Goal: Task Accomplishment & Management: Complete application form

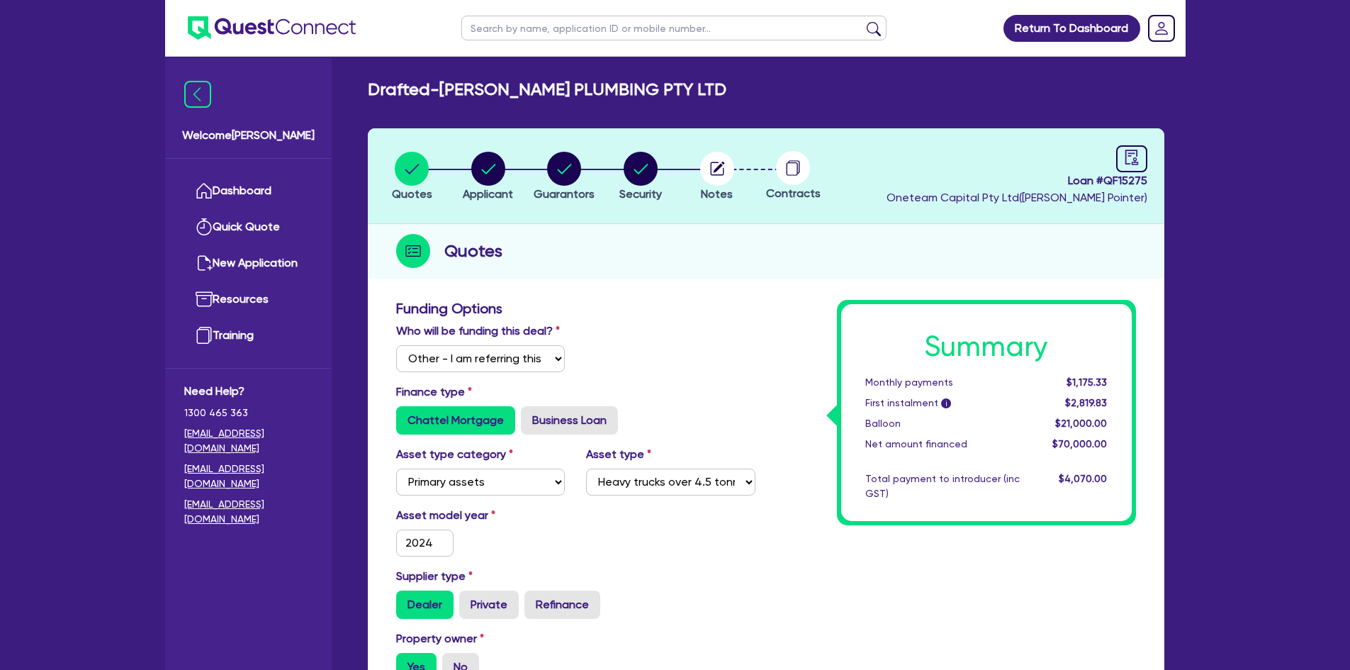
select select "Other"
select select "PRIMARY_ASSETS"
select select "HEAVY_TRUCKS"
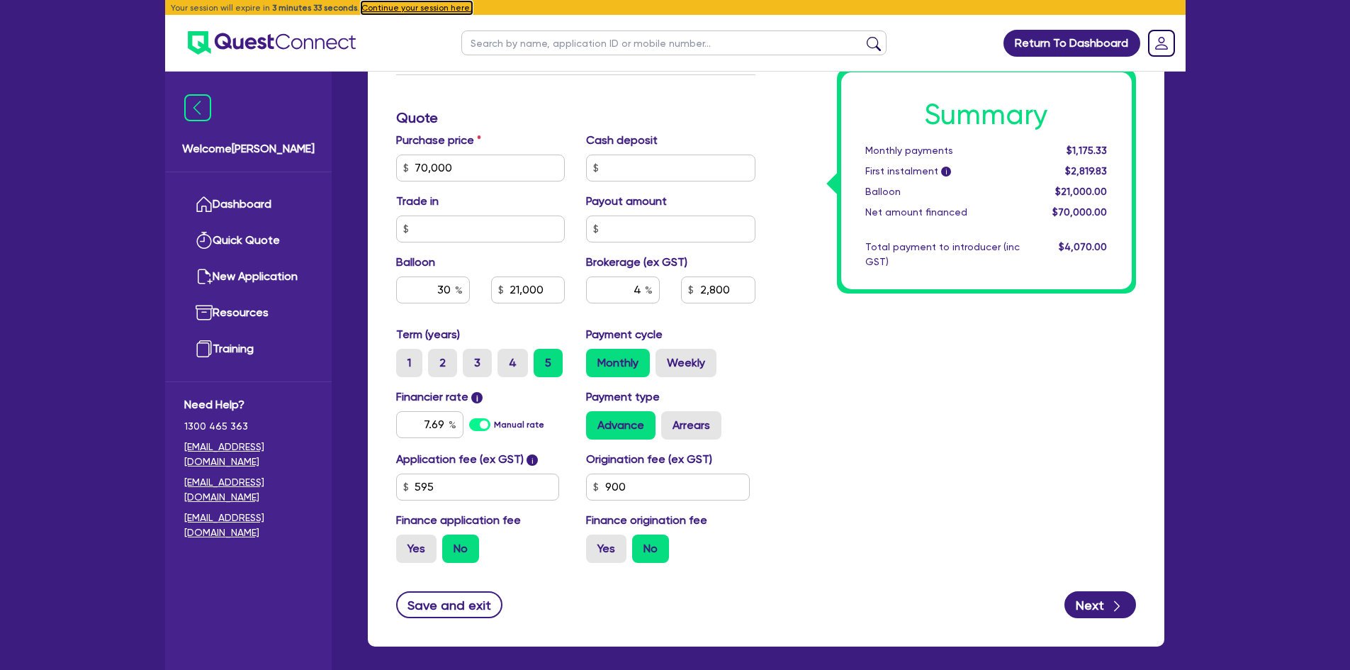
click at [407, 8] on button "Continue your session here." at bounding box center [416, 7] width 111 height 13
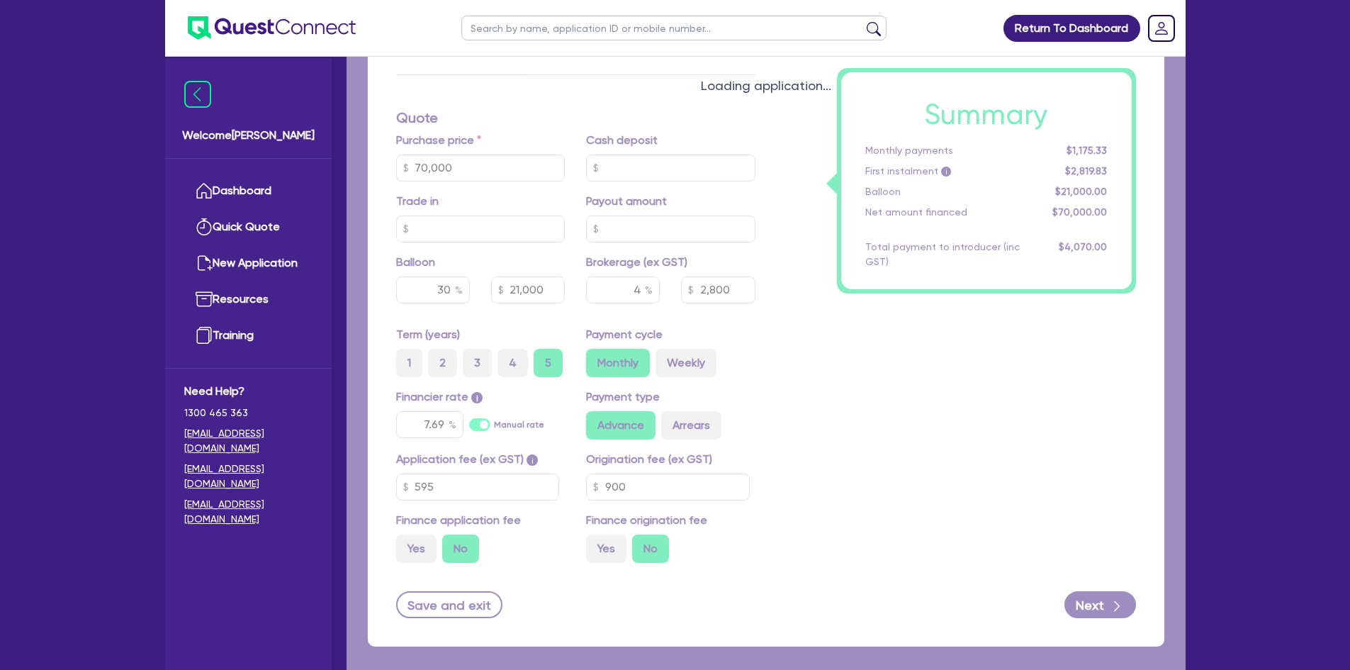
type input "70,000"
type input "21,000"
type input "2,800"
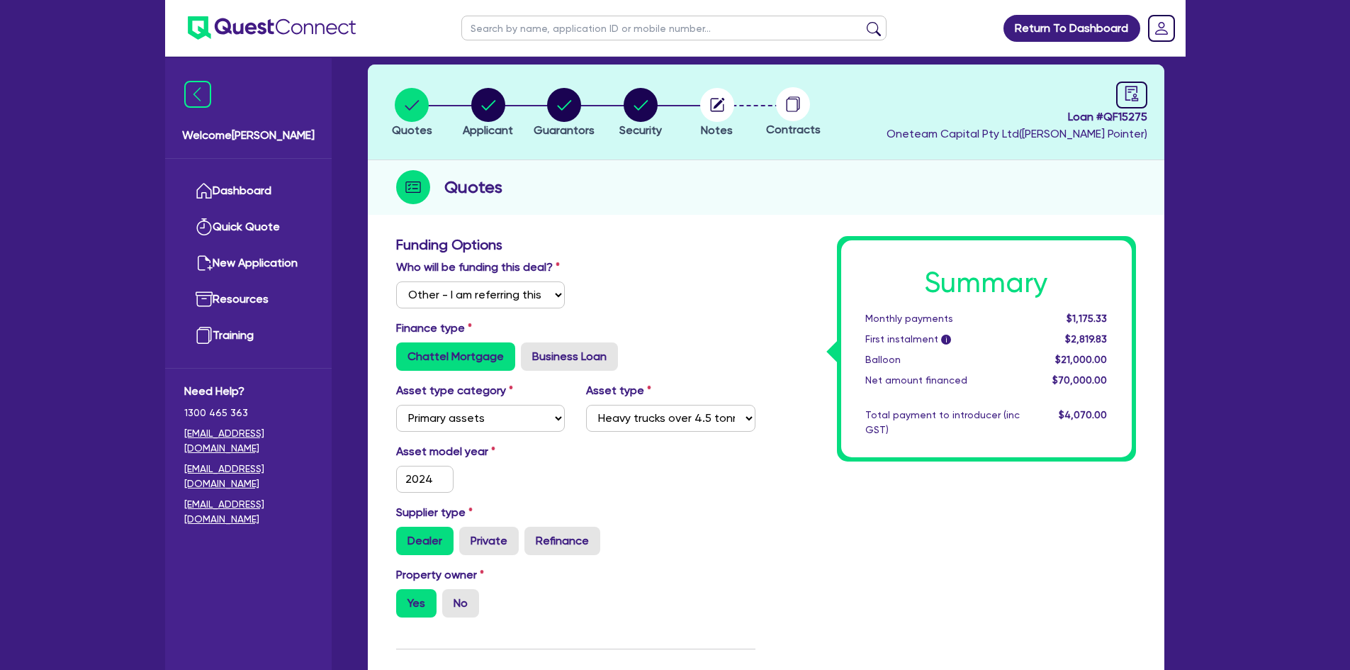
scroll to position [0, 0]
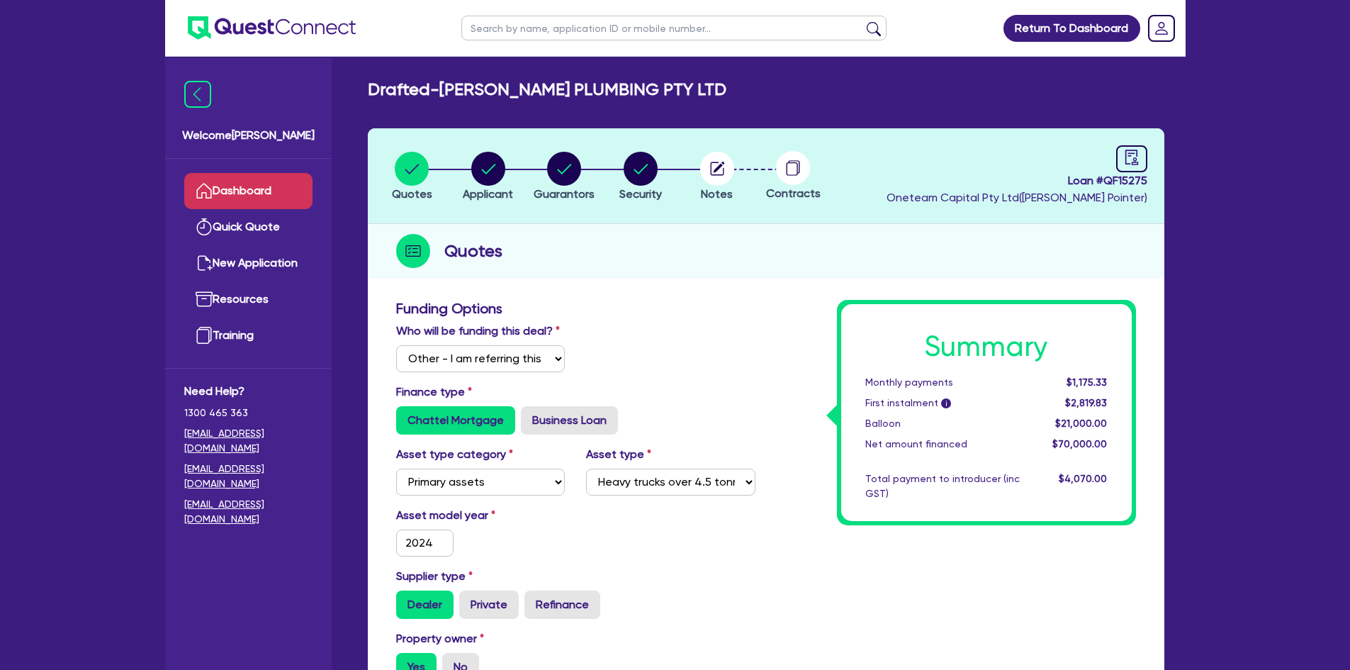
click at [247, 196] on link "Dashboard" at bounding box center [248, 191] width 128 height 36
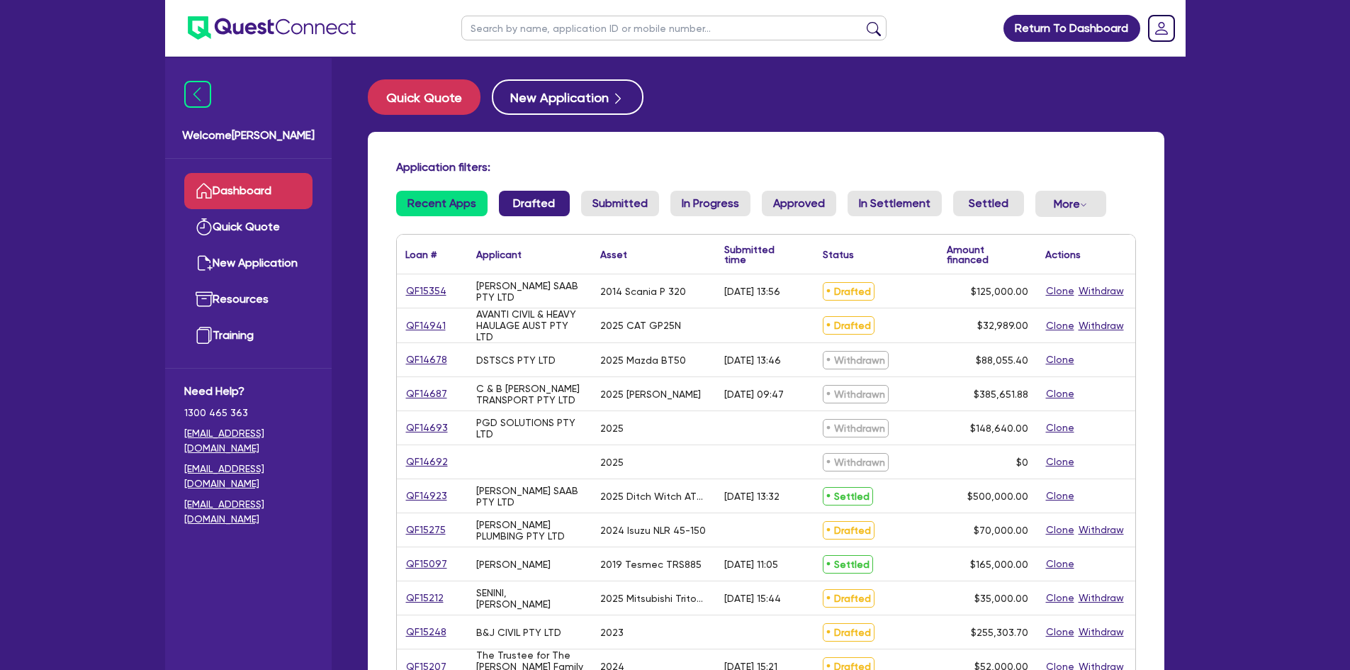
click at [522, 209] on link "Drafted" at bounding box center [534, 204] width 71 height 26
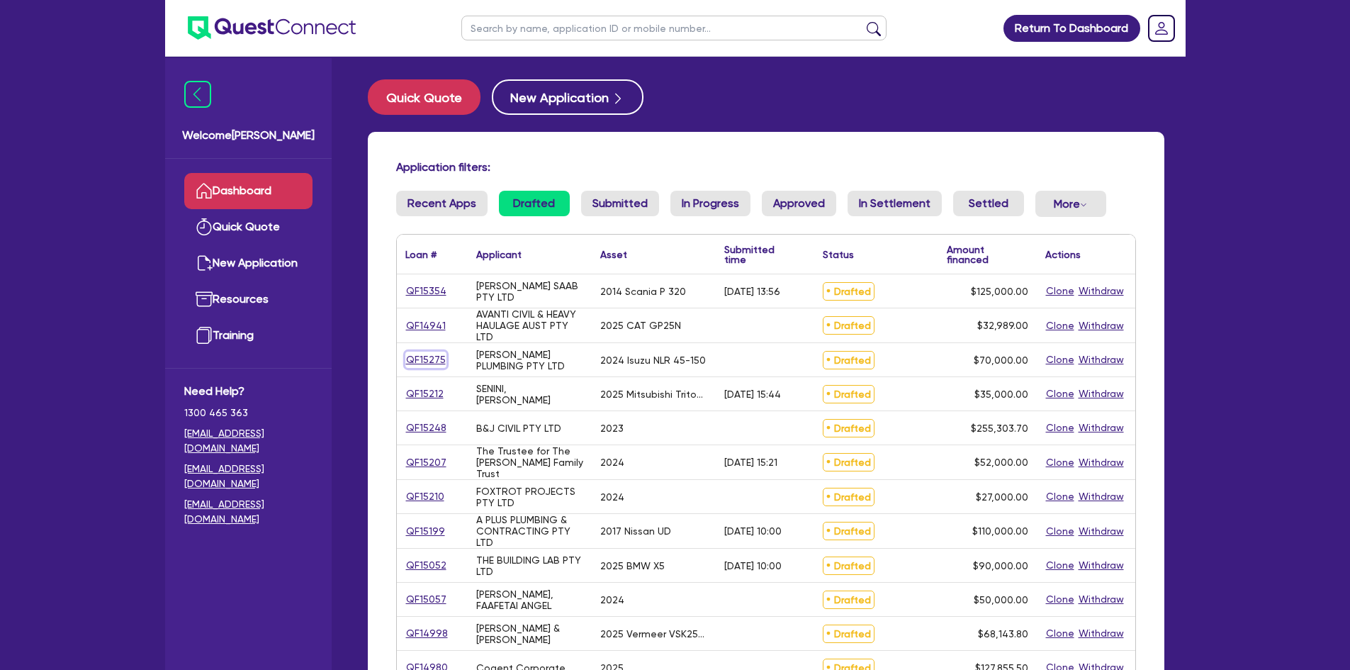
click at [419, 358] on link "QF15275" at bounding box center [425, 359] width 41 height 16
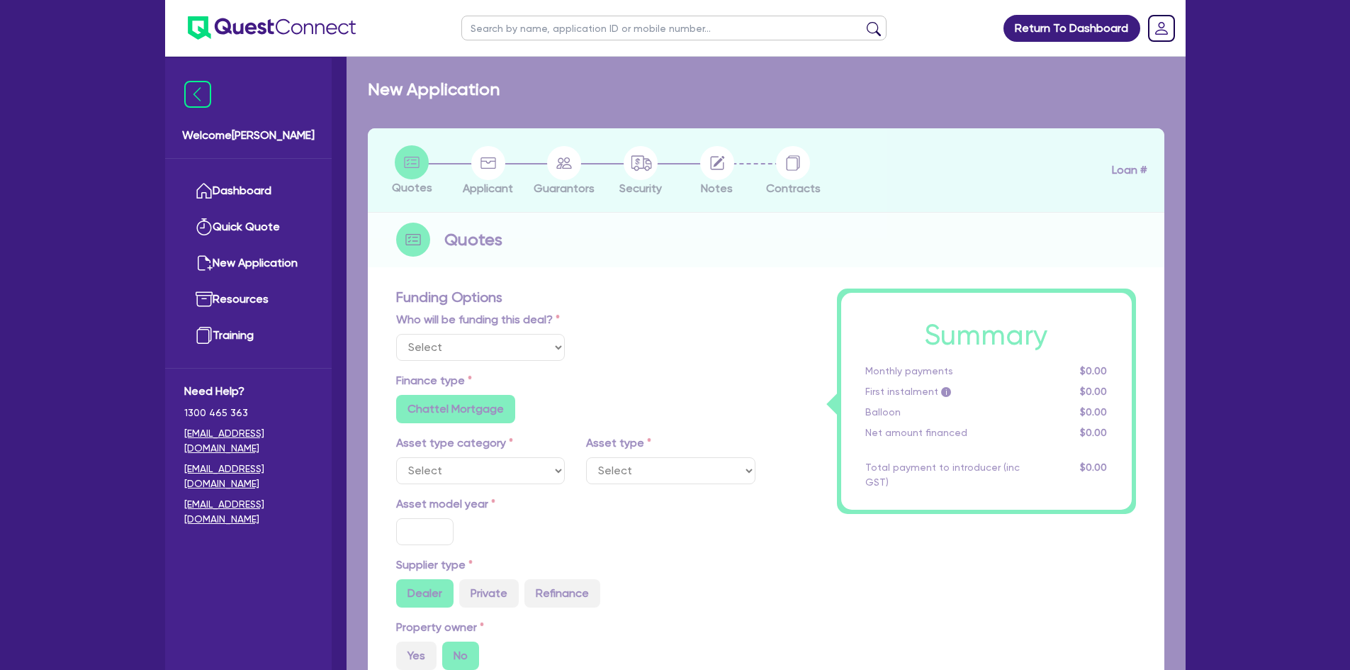
select select "Other"
select select "PRIMARY_ASSETS"
type input "2024"
radio input "true"
type input "70,000"
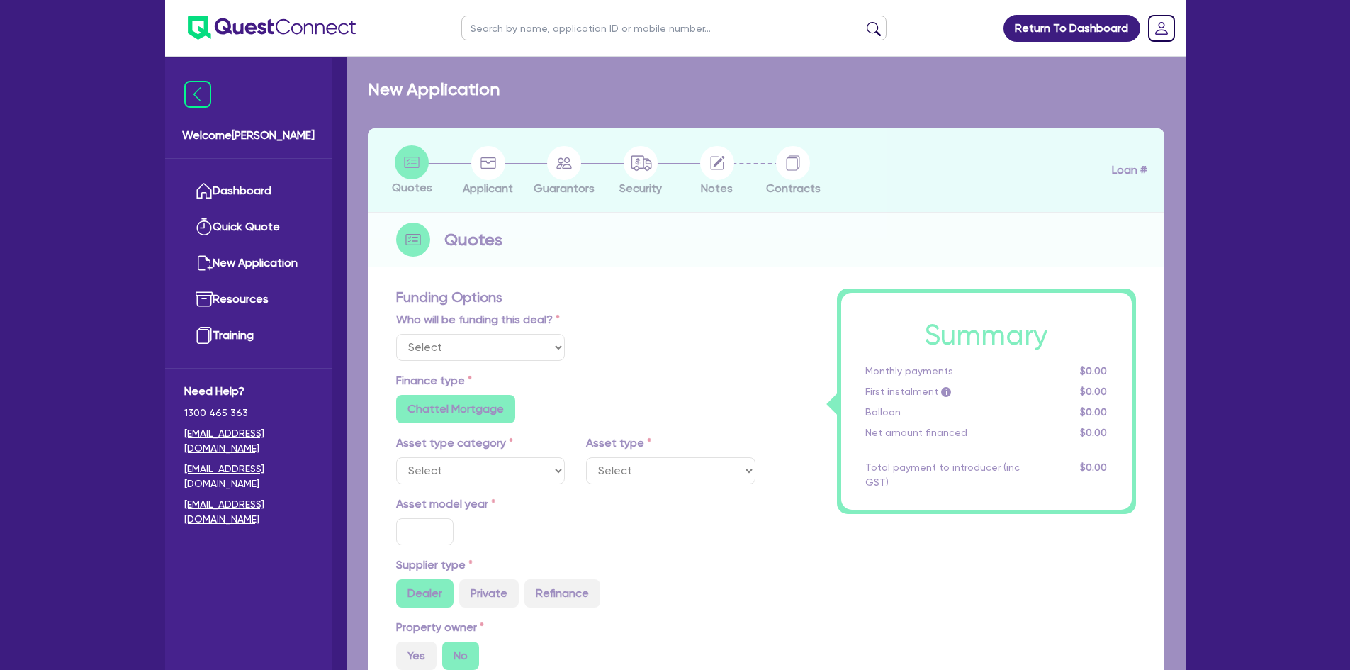
type input "30"
type input "21,000"
type input "4"
type input "2,800"
type input "7.69"
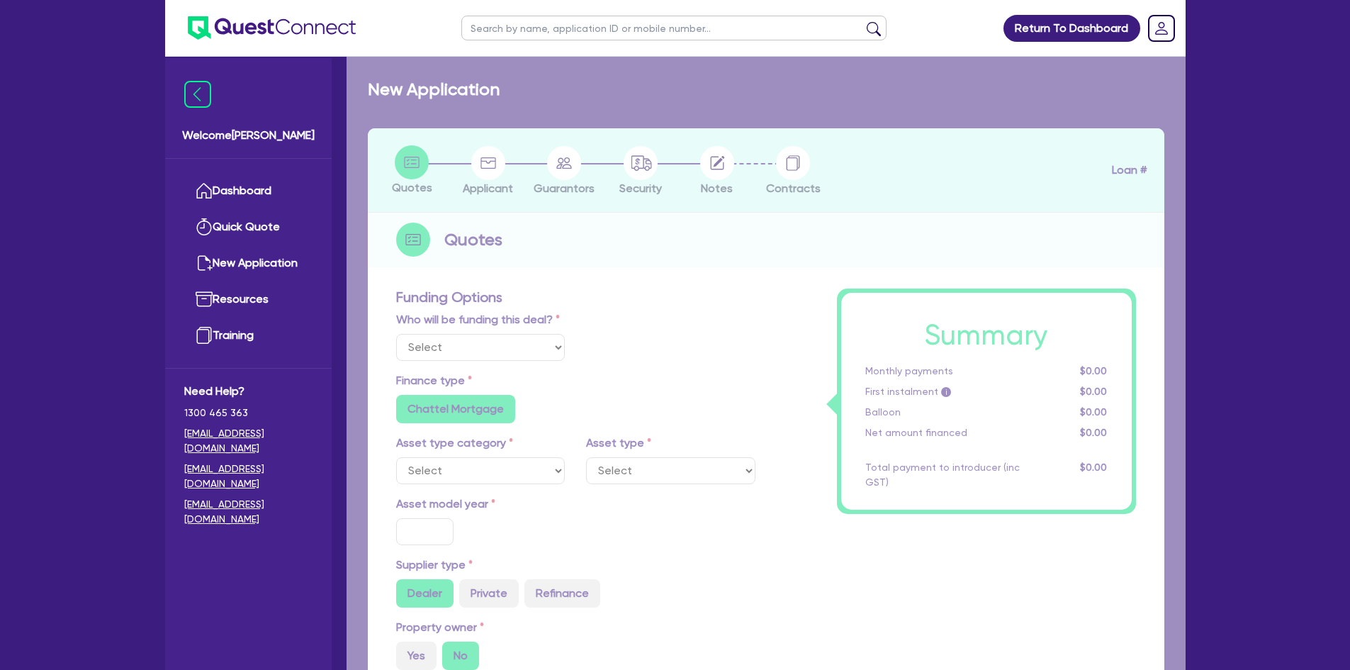
type input "900"
radio input "false"
select select "HEAVY_TRUCKS"
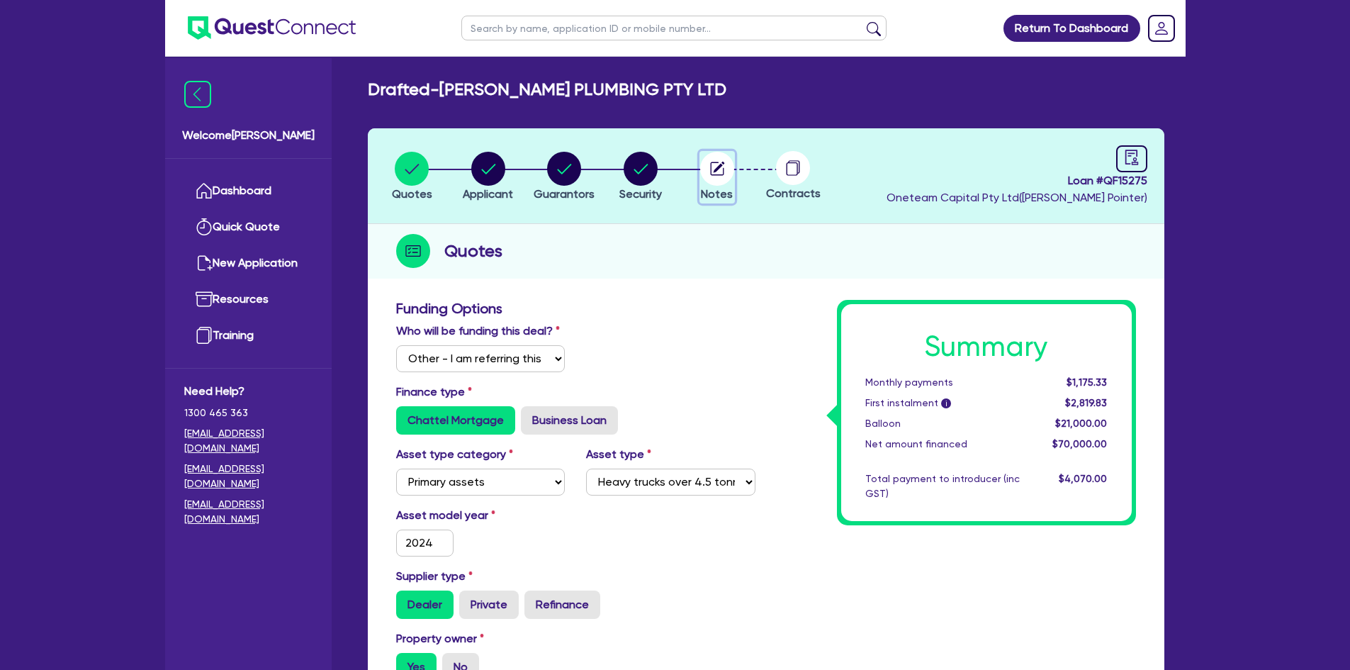
click at [723, 166] on circle "button" at bounding box center [717, 169] width 34 height 34
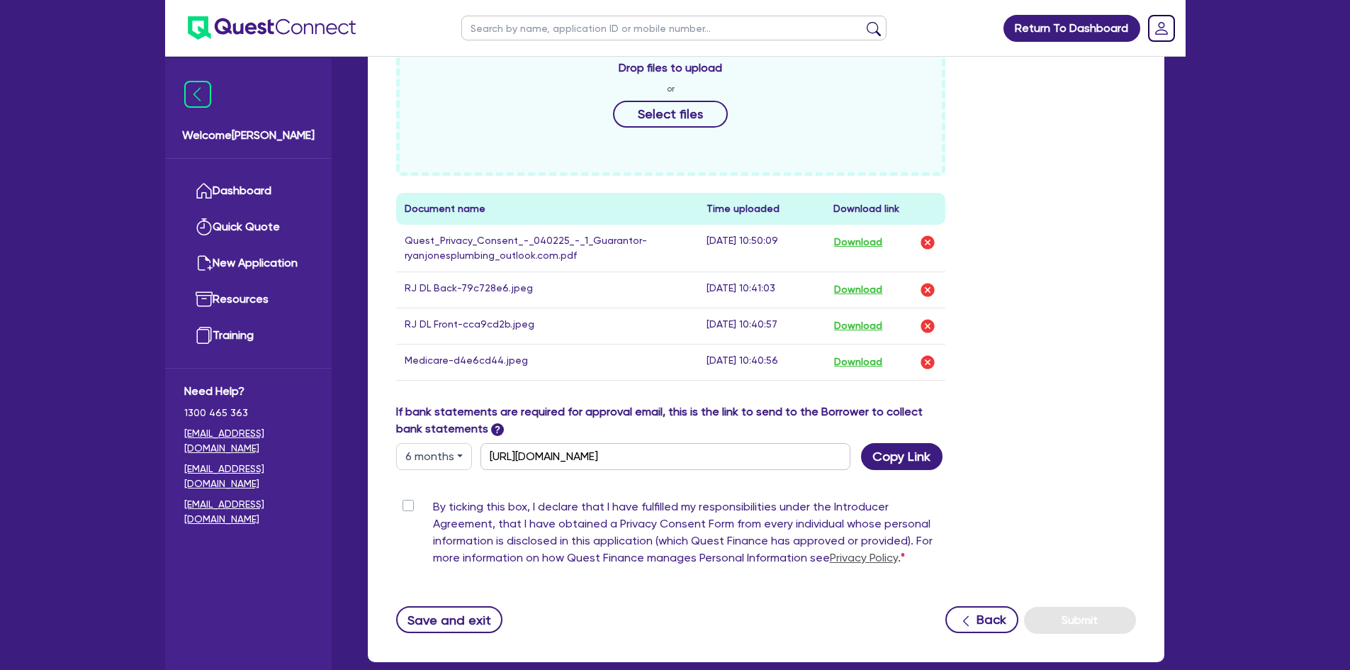
scroll to position [624, 0]
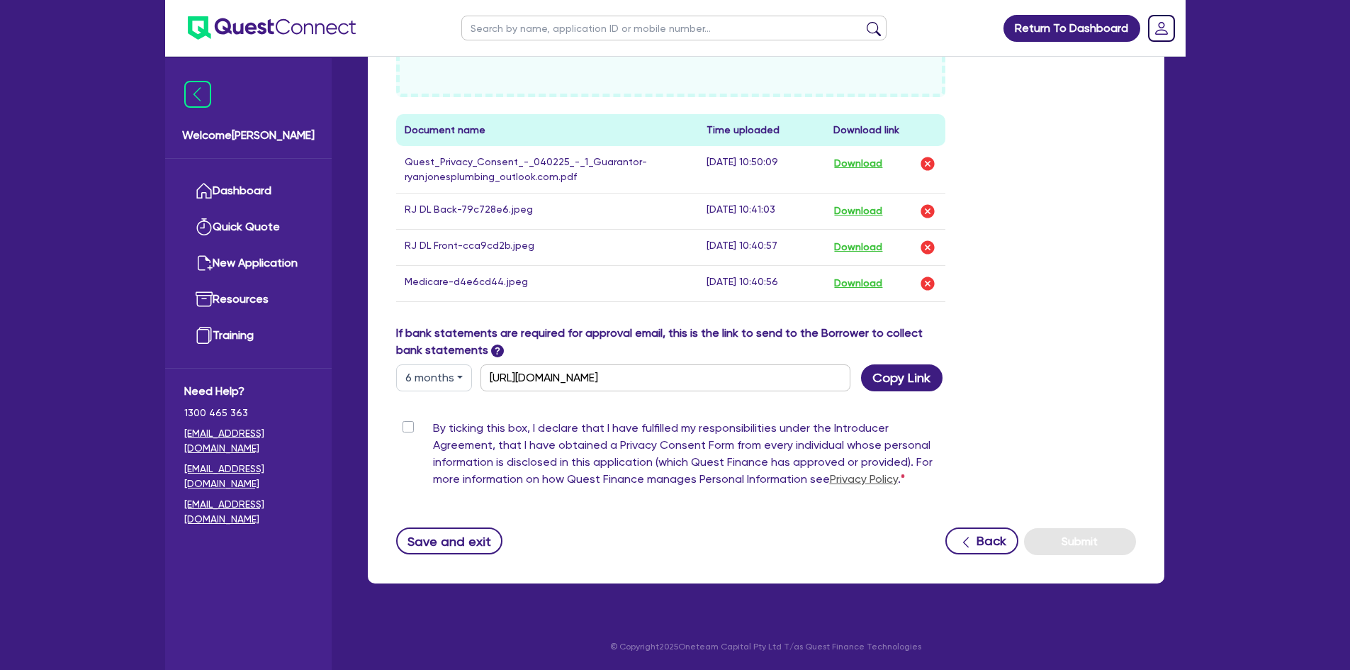
click at [433, 432] on label "By ticking this box, I declare that I have fulfilled my responsibilities under …" at bounding box center [689, 456] width 513 height 74
click at [407, 432] on input "By ticking this box, I declare that I have fulfilled my responsibilities under …" at bounding box center [401, 425] width 11 height 13
checkbox input "true"
click at [1078, 548] on button "Submit" at bounding box center [1080, 541] width 112 height 27
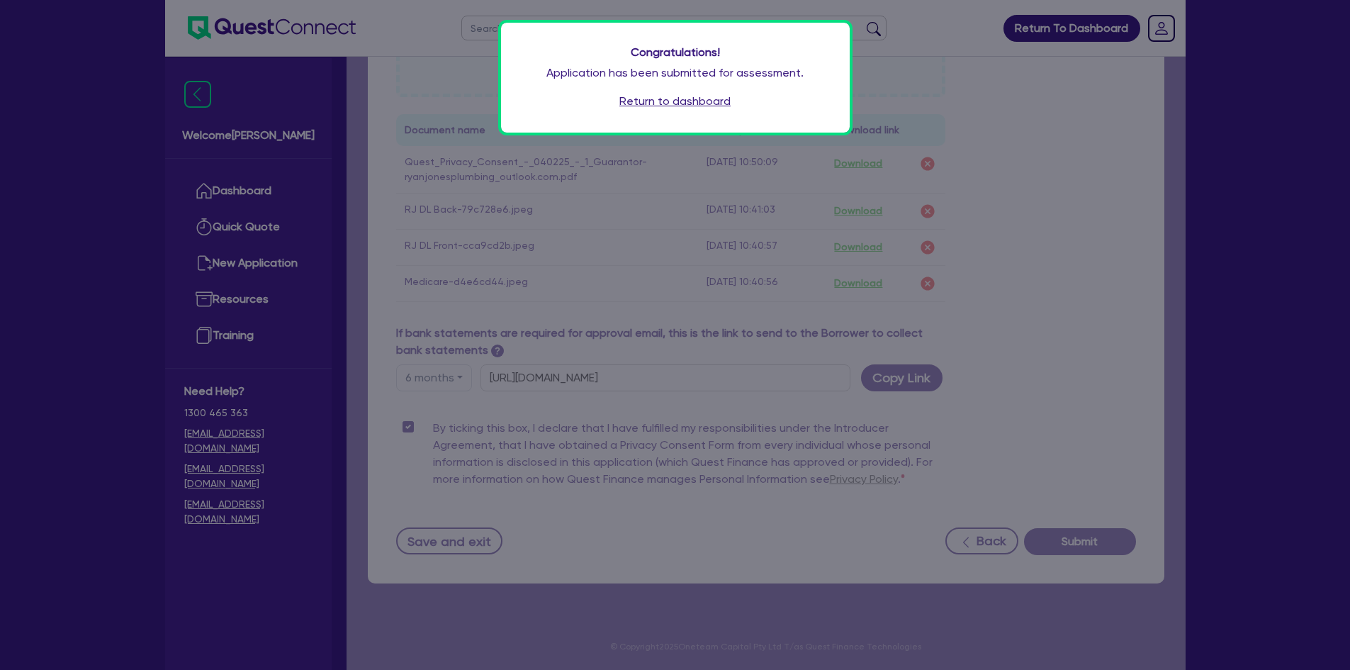
click at [663, 102] on link "Return to dashboard" at bounding box center [674, 101] width 111 height 17
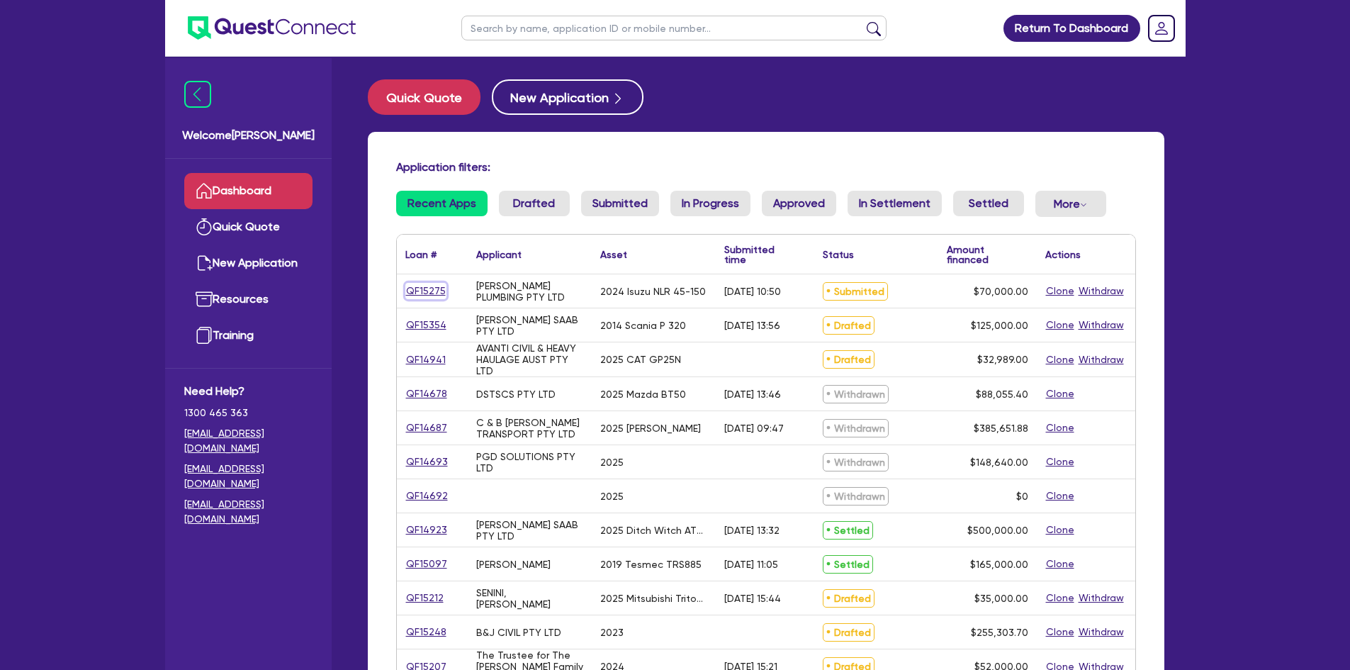
click at [433, 290] on link "QF15275" at bounding box center [425, 291] width 41 height 16
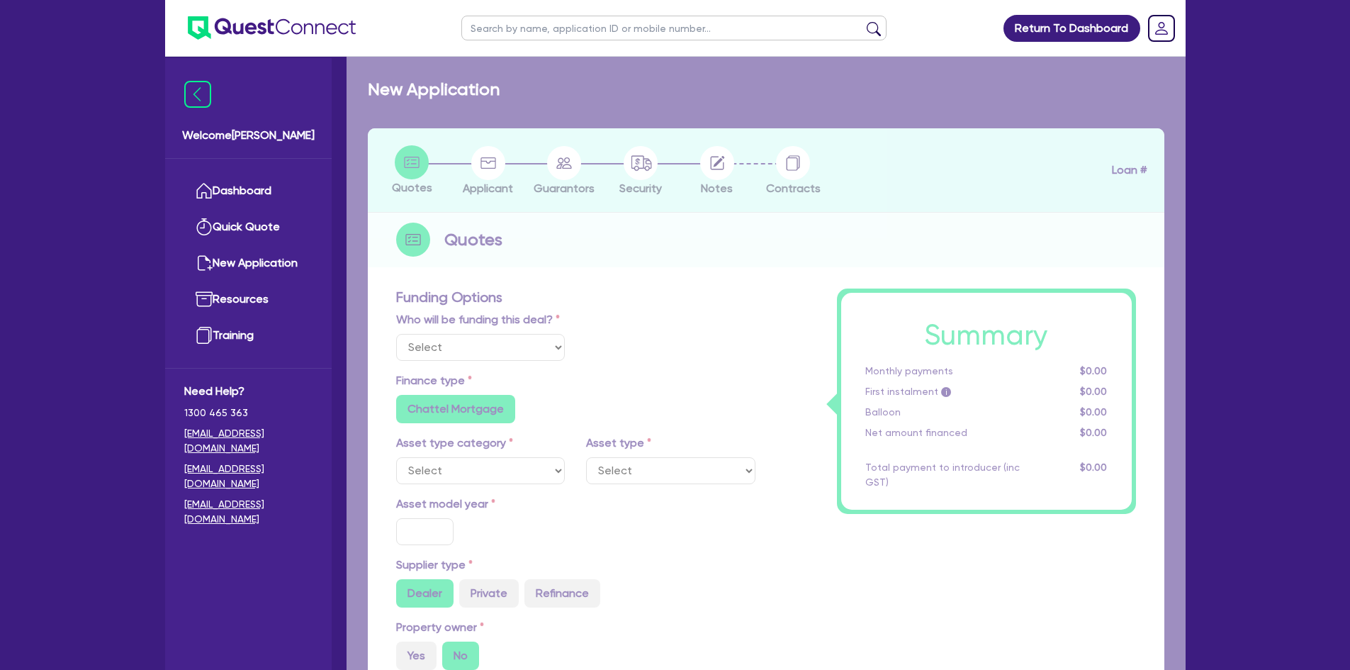
select select "Other"
select select "PRIMARY_ASSETS"
type input "2024"
radio input "true"
type input "70,000"
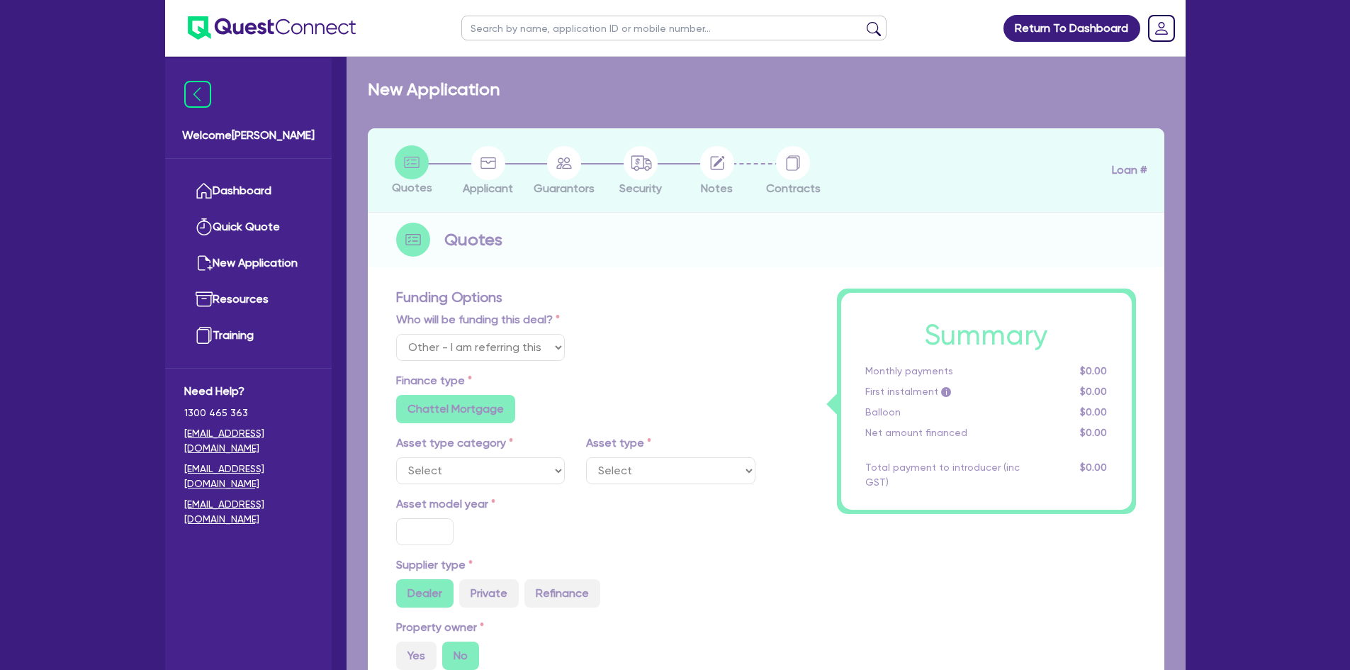
type input "30"
type input "21,000"
type input "4"
type input "2,800"
type input "7.69"
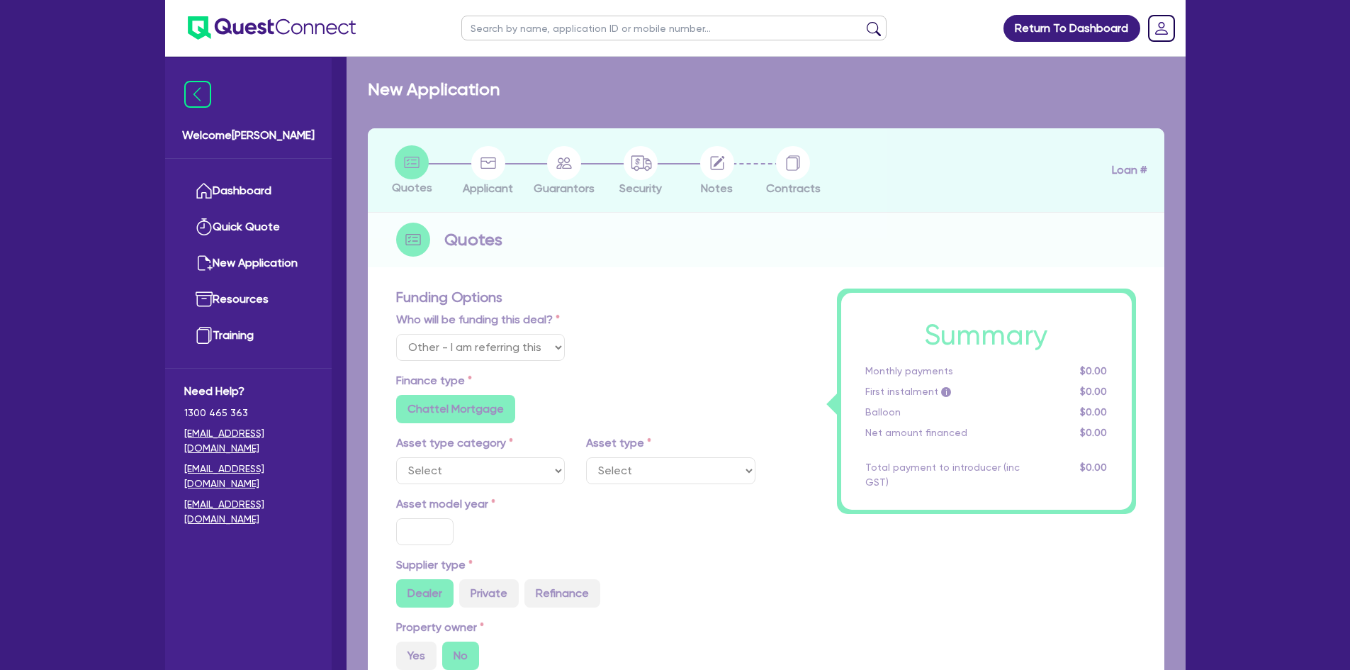
type input "900"
radio input "false"
select select "HEAVY_TRUCKS"
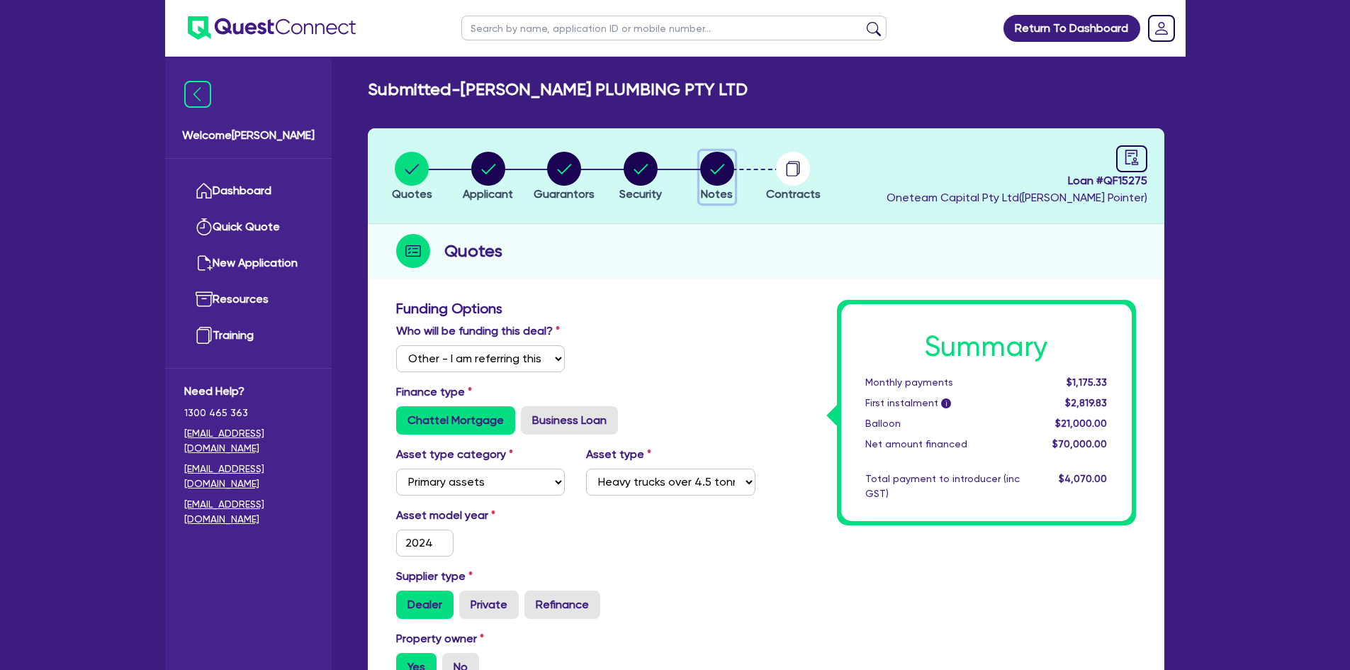
click at [725, 157] on circle "button" at bounding box center [717, 169] width 34 height 34
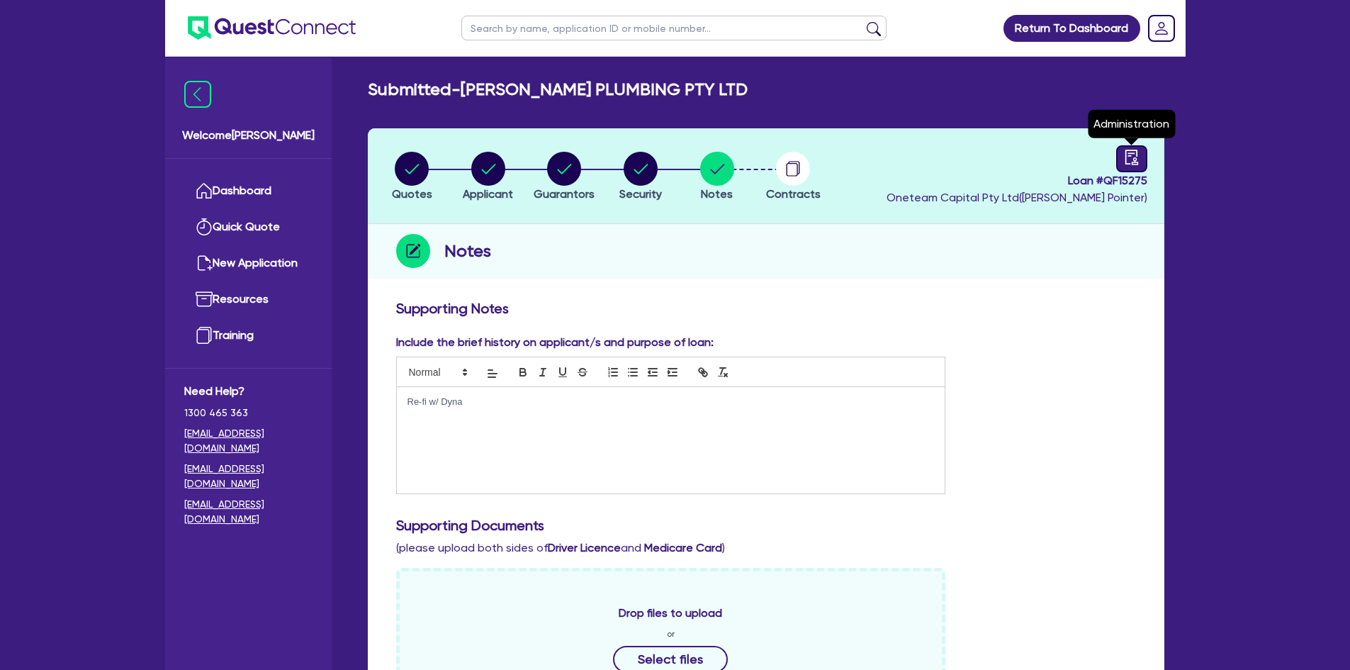
click at [1126, 157] on icon "audit" at bounding box center [1131, 157] width 13 height 15
select select "SUBMITTED_NEW"
select select "Other"
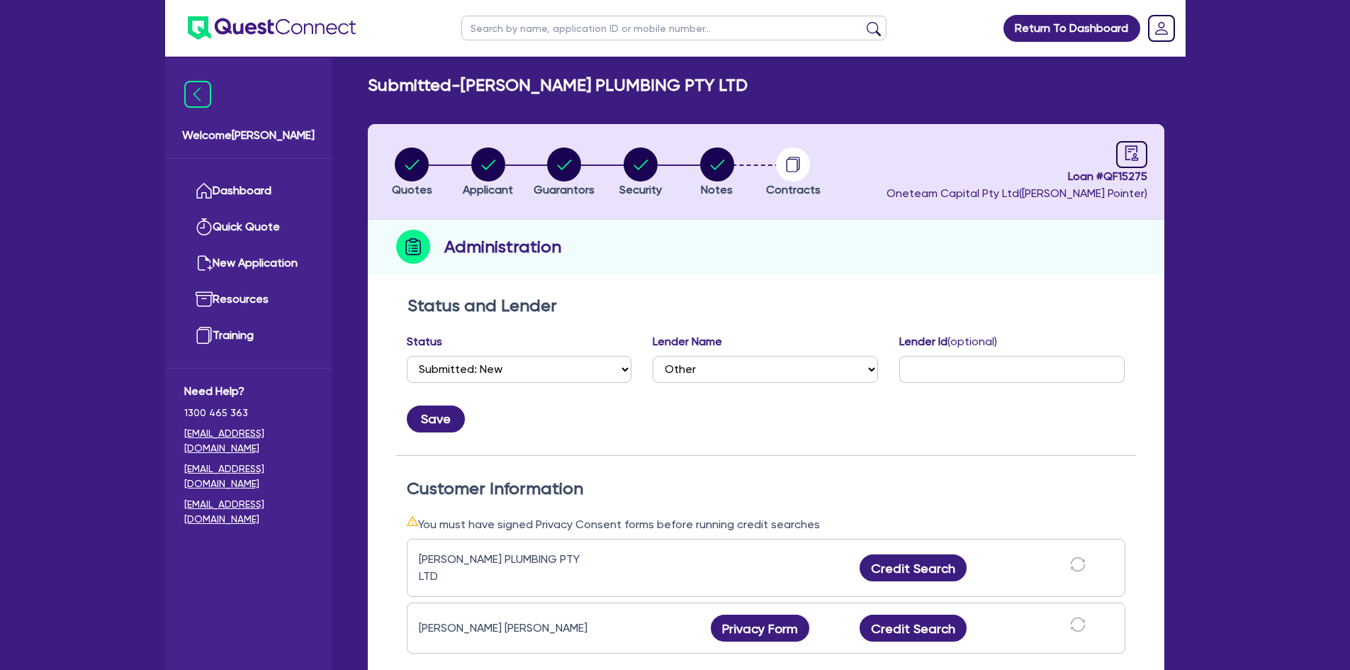
scroll to position [412, 0]
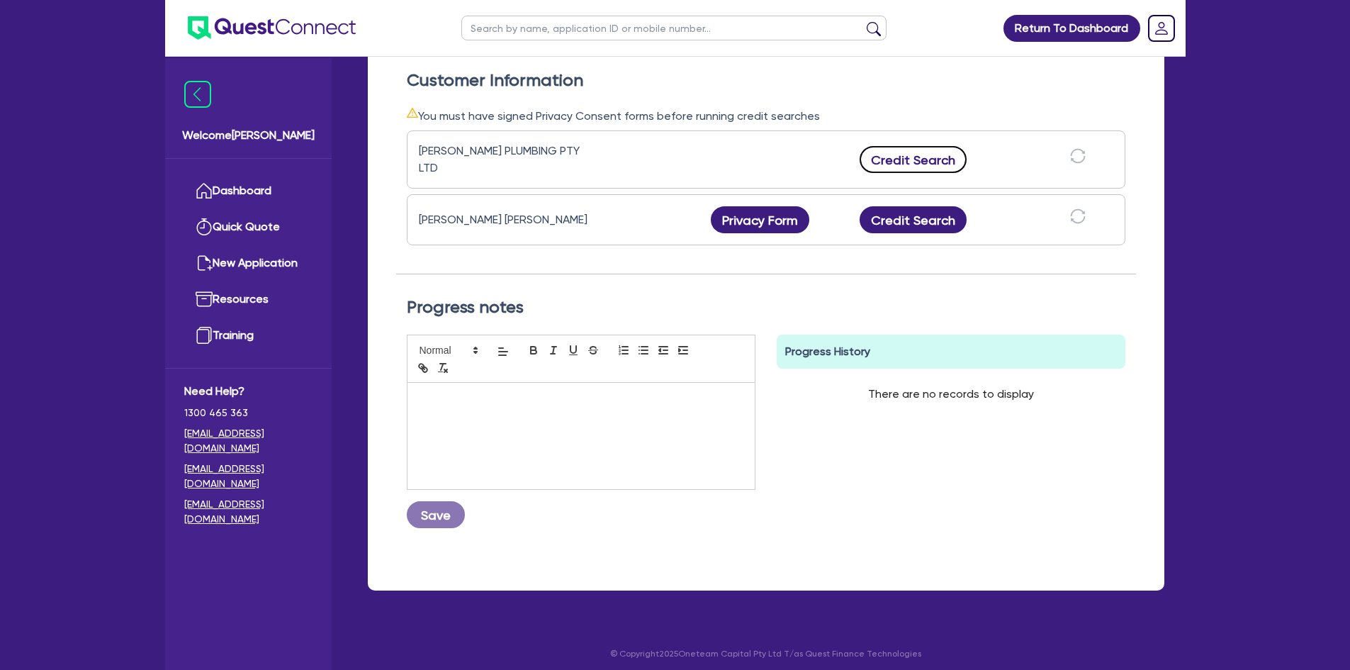
click at [904, 157] on button "Credit Search" at bounding box center [914, 159] width 108 height 27
click at [914, 212] on button "Credit Search" at bounding box center [914, 219] width 108 height 27
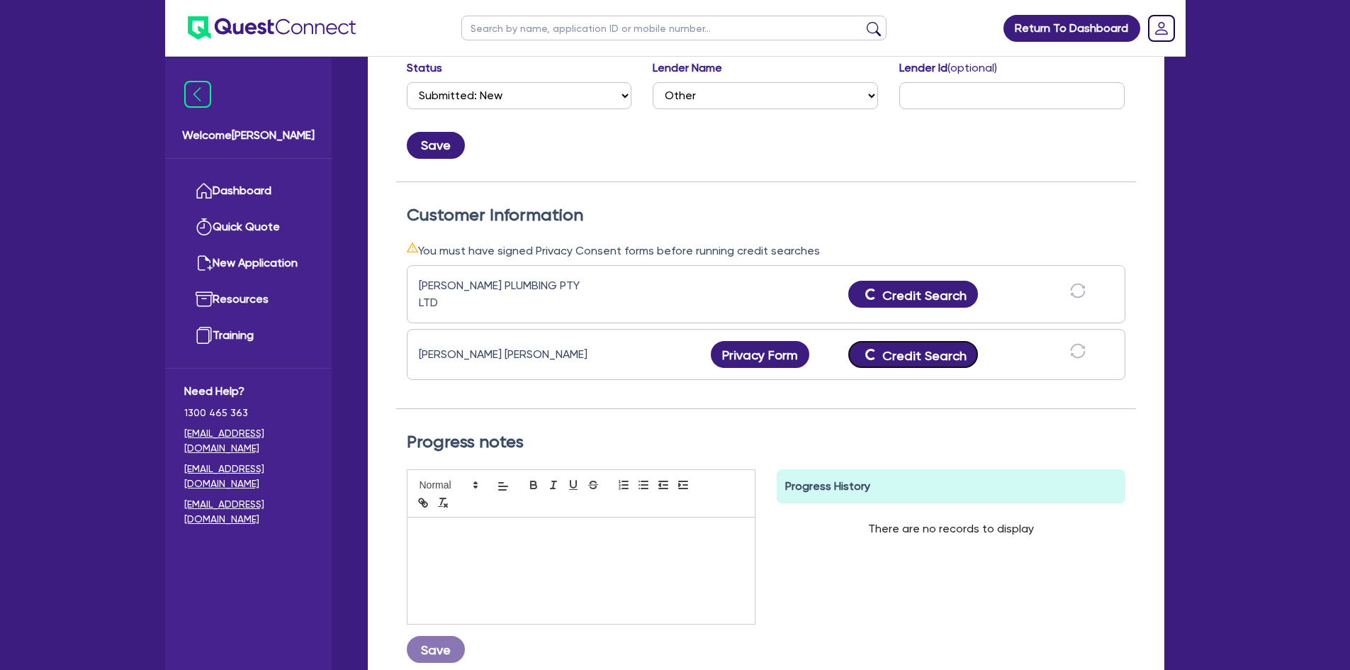
scroll to position [200, 0]
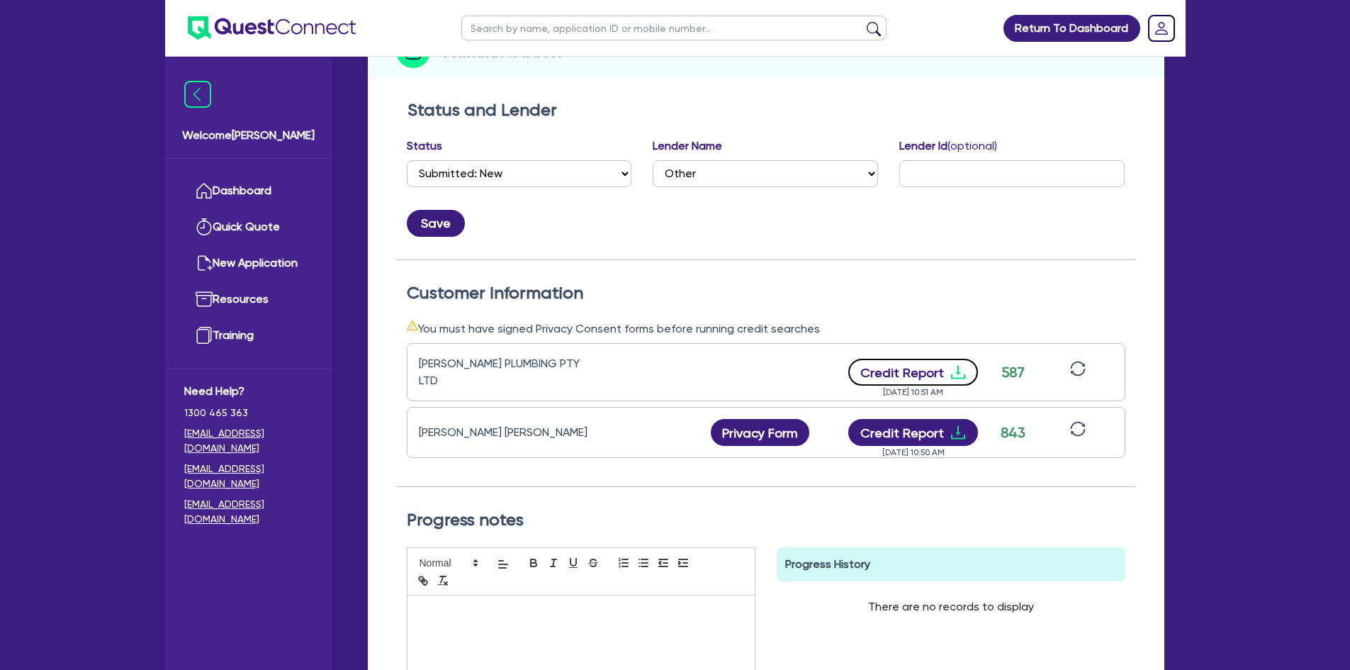
click at [897, 363] on button "Credit Report" at bounding box center [913, 372] width 130 height 27
click at [950, 428] on icon "download" at bounding box center [958, 432] width 17 height 17
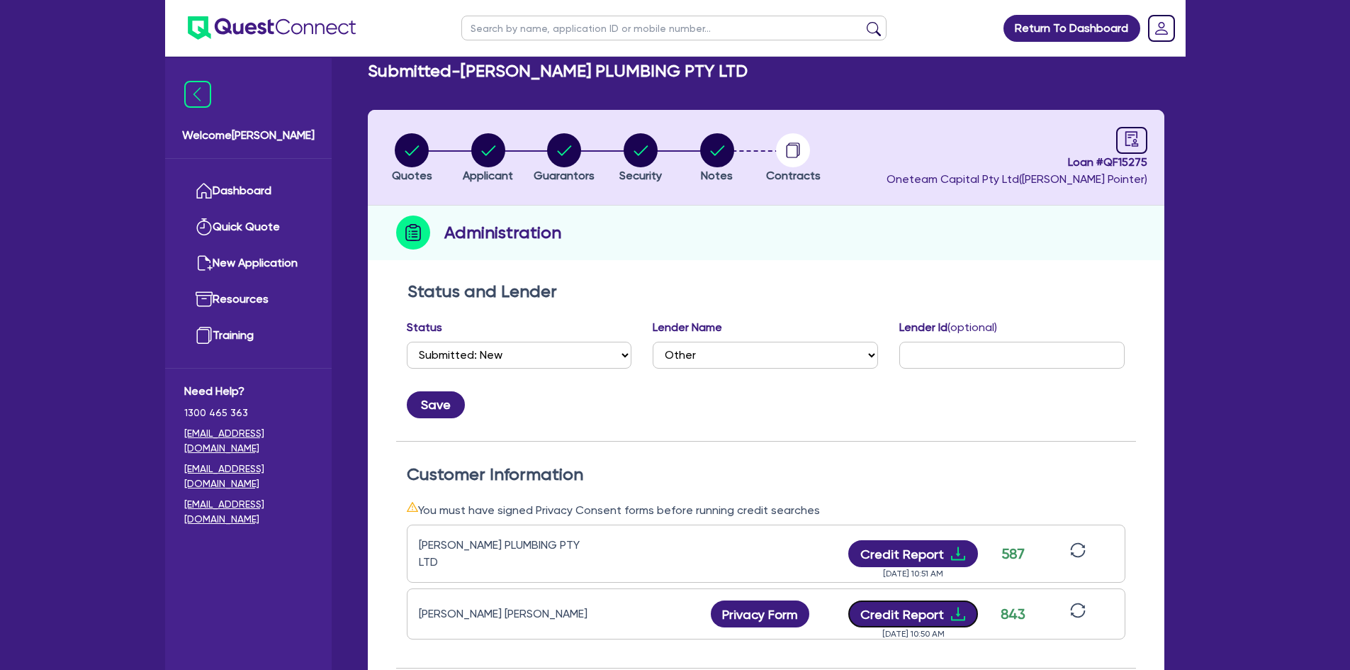
scroll to position [0, 0]
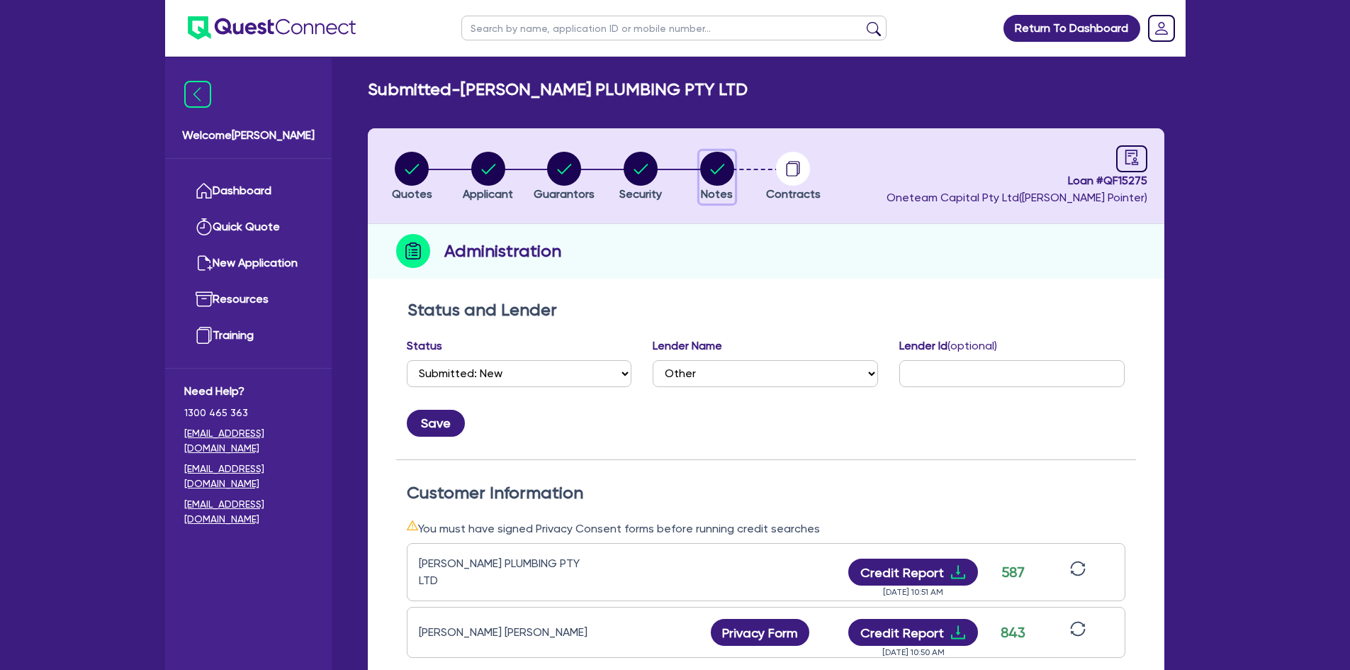
click at [709, 171] on circle "button" at bounding box center [717, 169] width 34 height 34
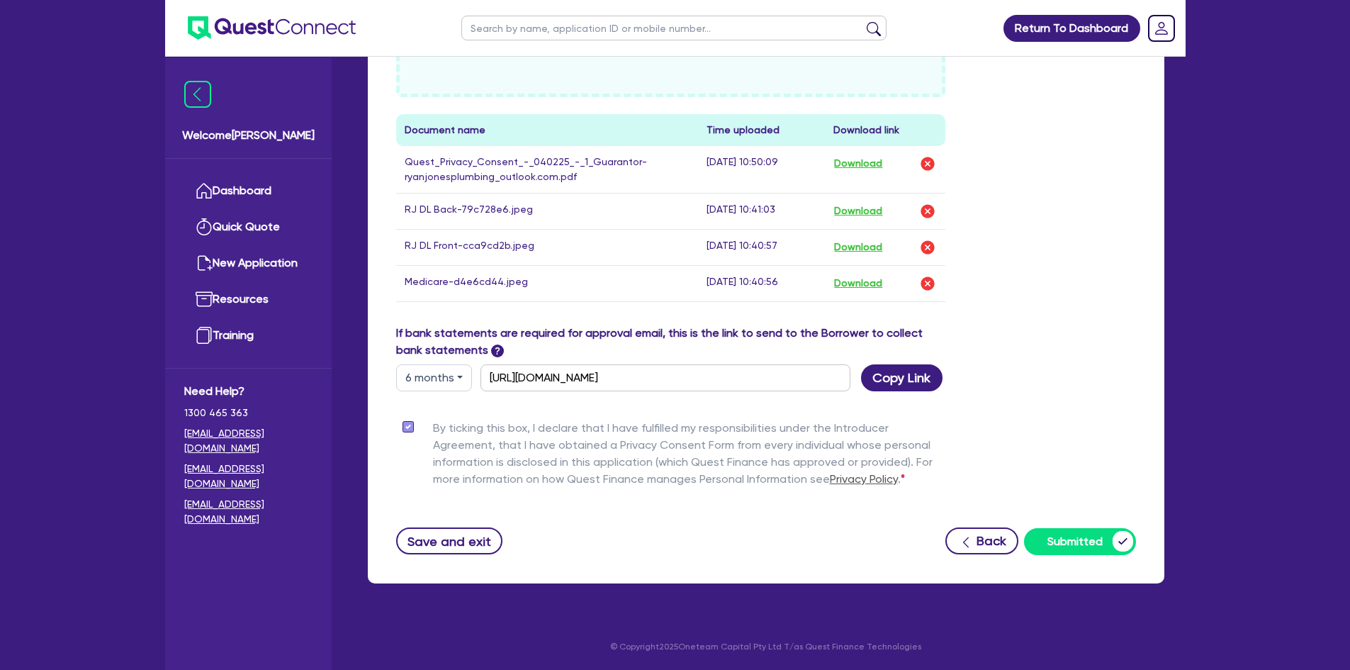
scroll to position [624, 0]
click at [478, 543] on button "Save and exit" at bounding box center [449, 540] width 107 height 27
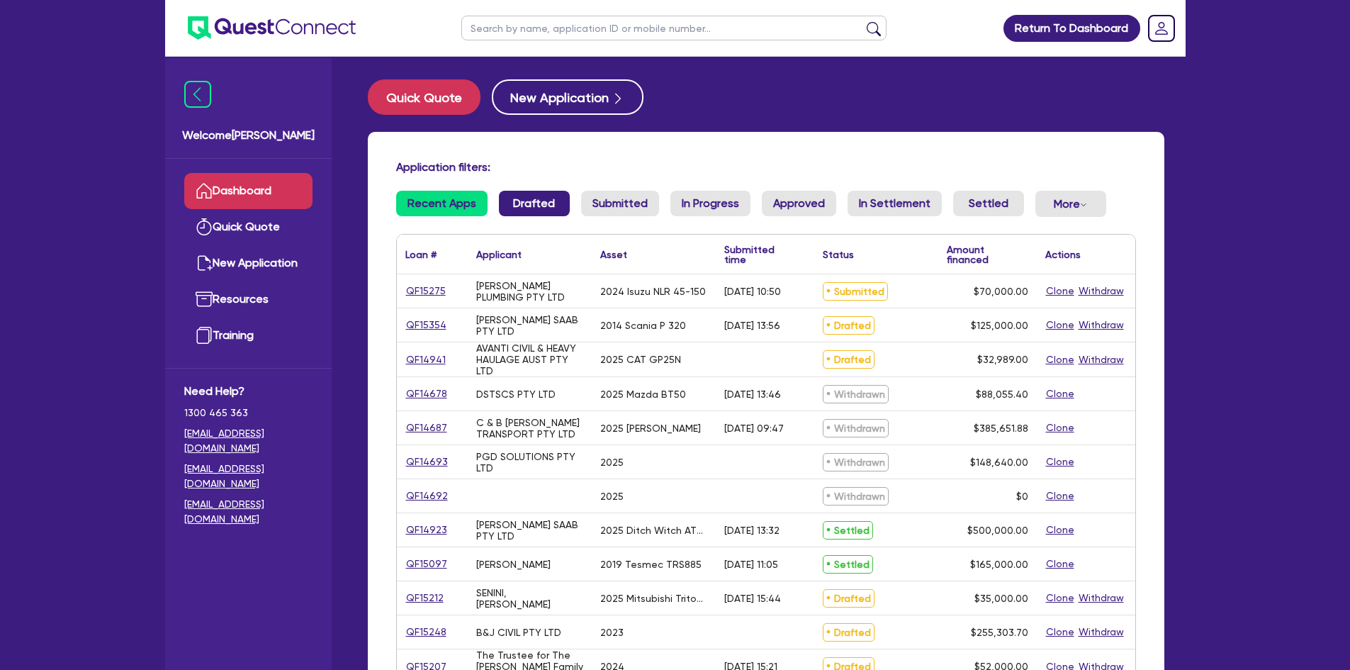
click at [523, 208] on link "Drafted" at bounding box center [534, 204] width 71 height 26
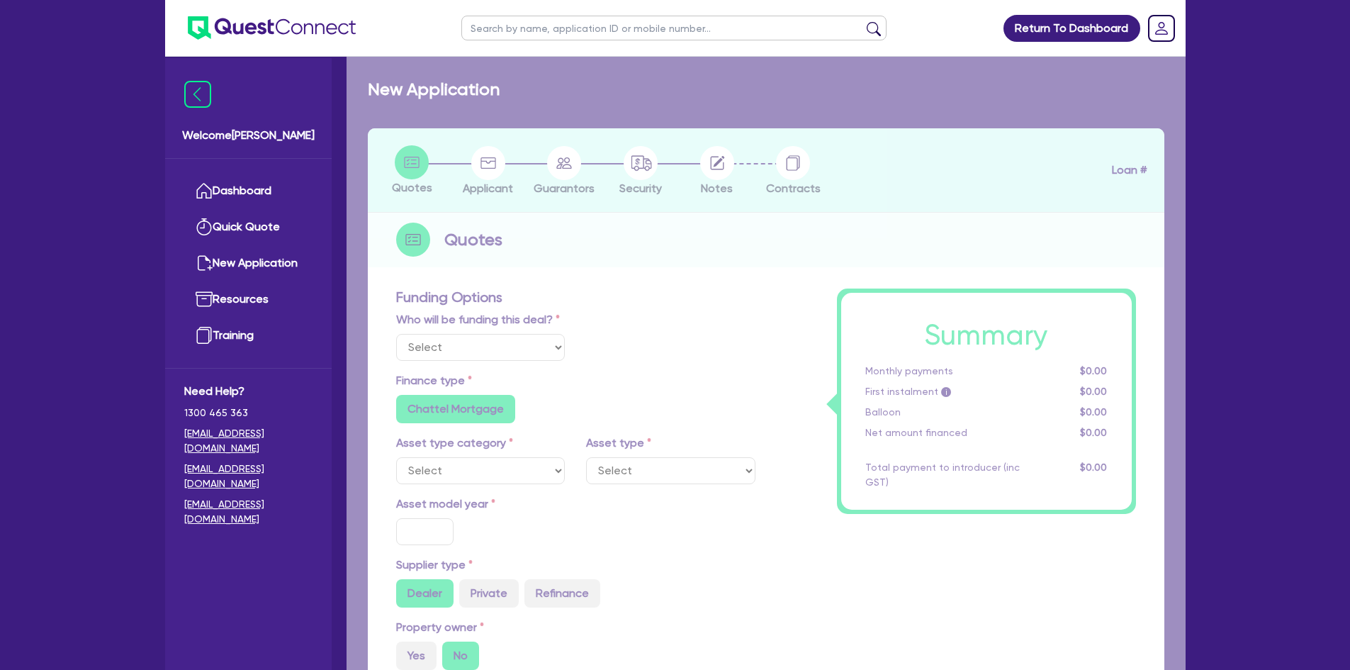
select select "Other"
select select "PRIMARY_ASSETS"
type input "2014"
radio input "true"
type input "125,000"
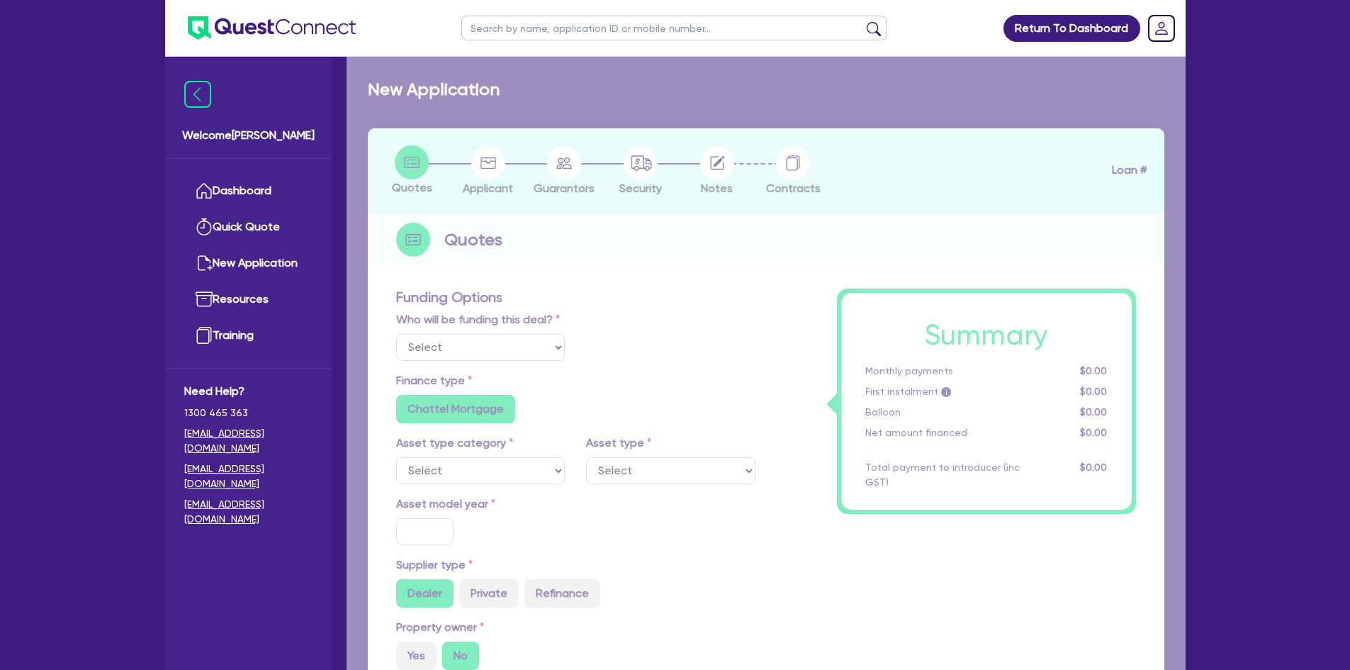
type input "5"
type input "6,250"
type input "9.75"
radio input "false"
type input "1,200"
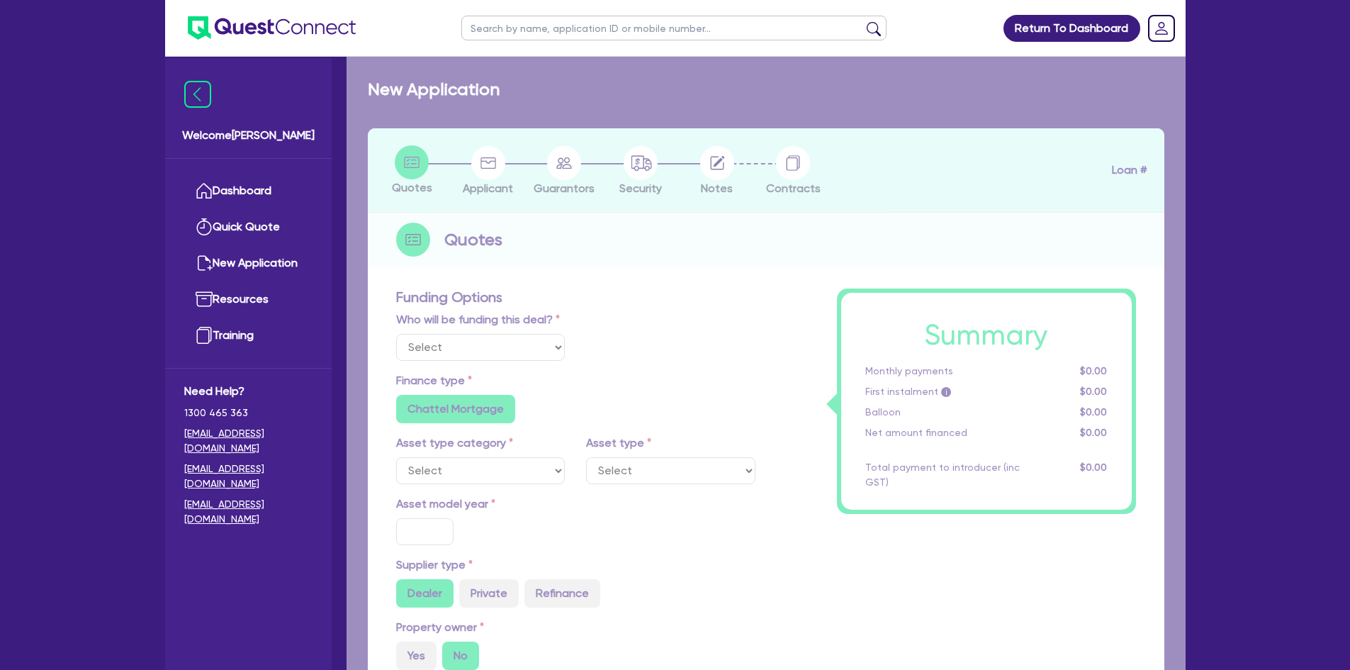
radio input "false"
select select "HEAVY_TRUCKS"
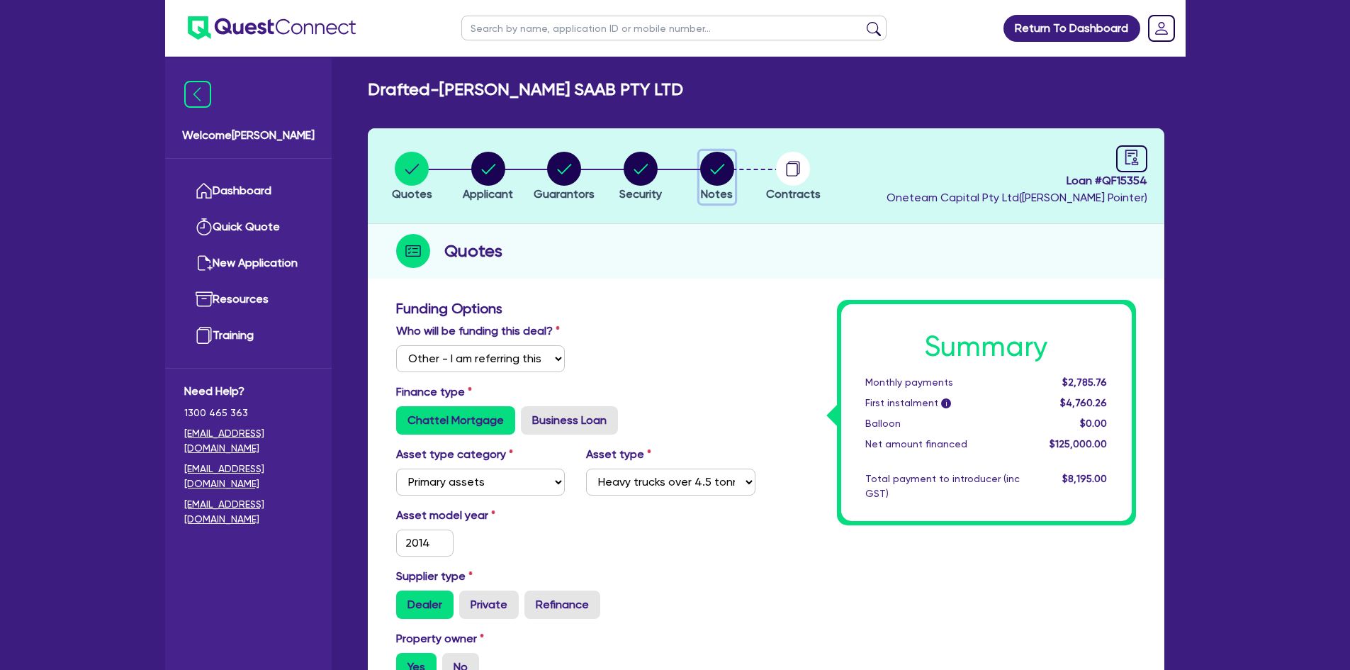
click at [723, 167] on circle "button" at bounding box center [717, 169] width 34 height 34
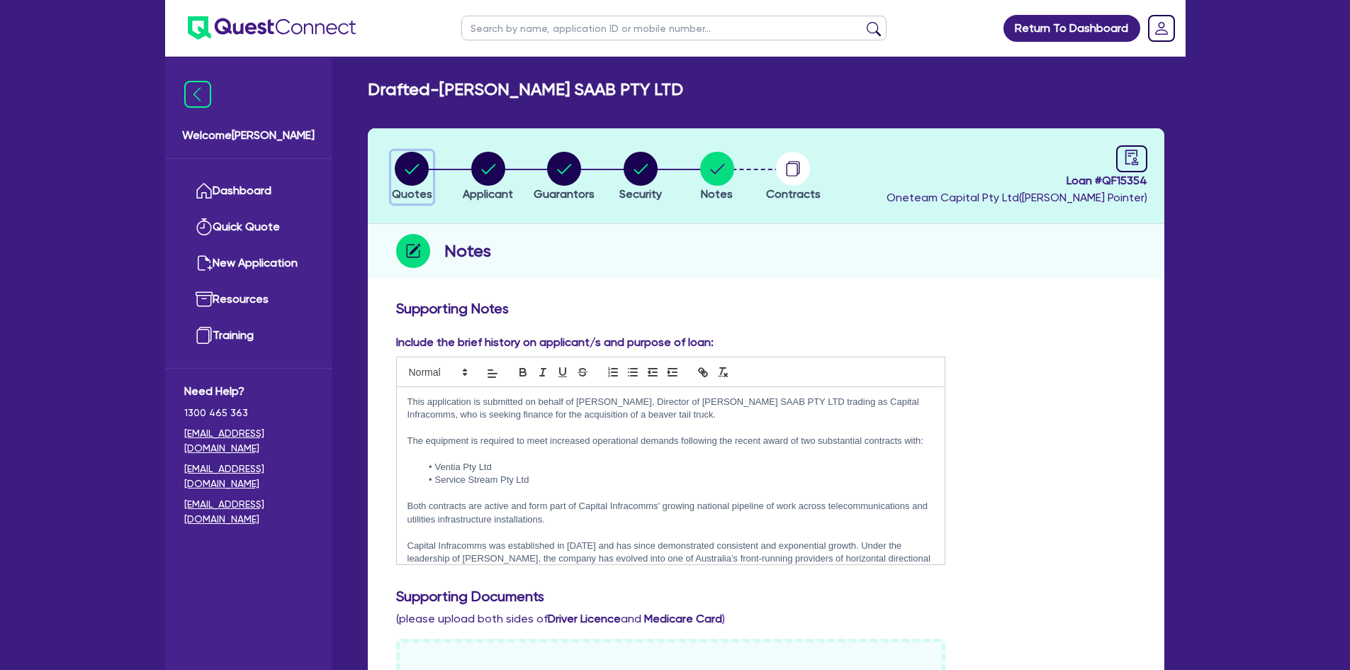
click at [402, 165] on circle "button" at bounding box center [412, 169] width 34 height 34
select select "Other"
select select "PRIMARY_ASSETS"
select select "HEAVY_TRUCKS"
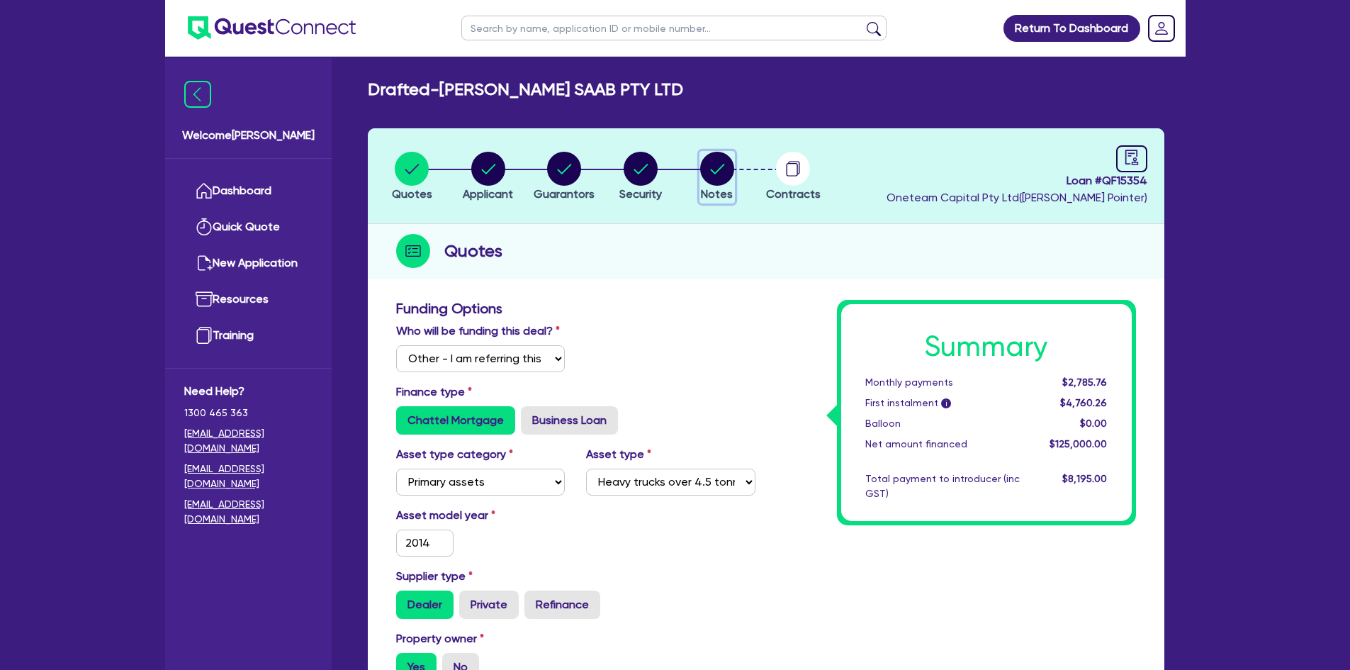
click at [730, 169] on circle "button" at bounding box center [717, 169] width 34 height 34
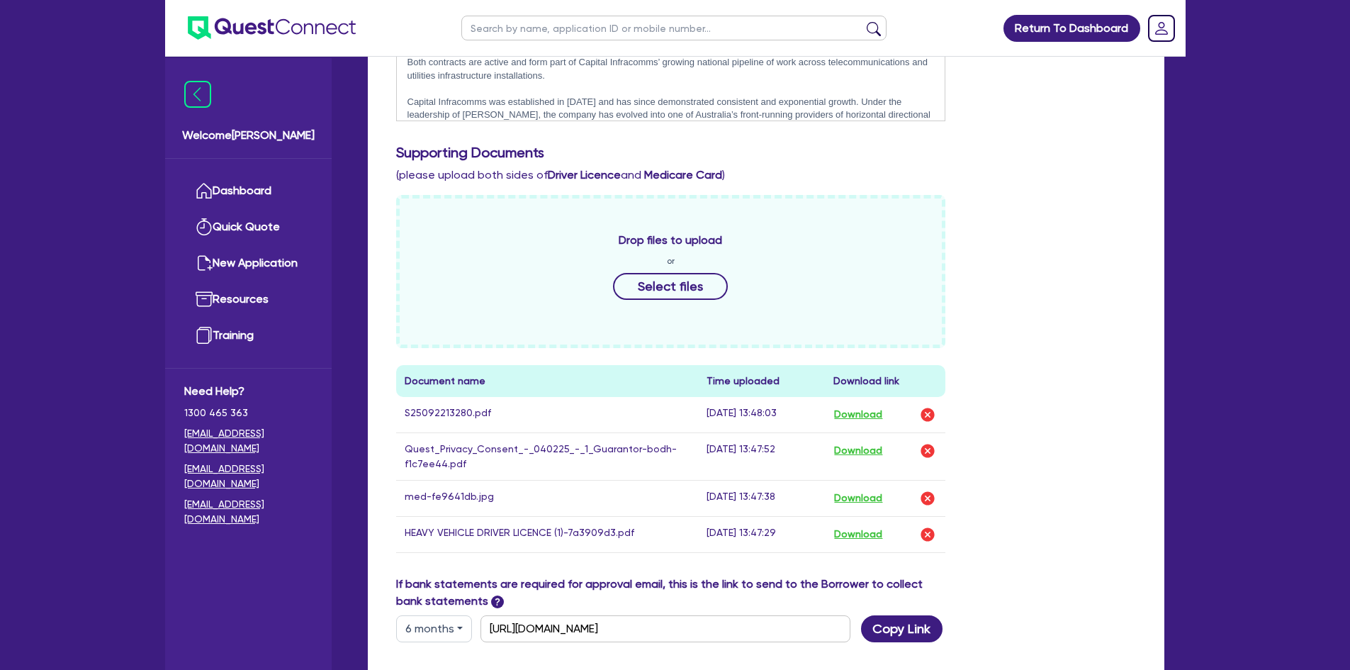
scroll to position [496, 0]
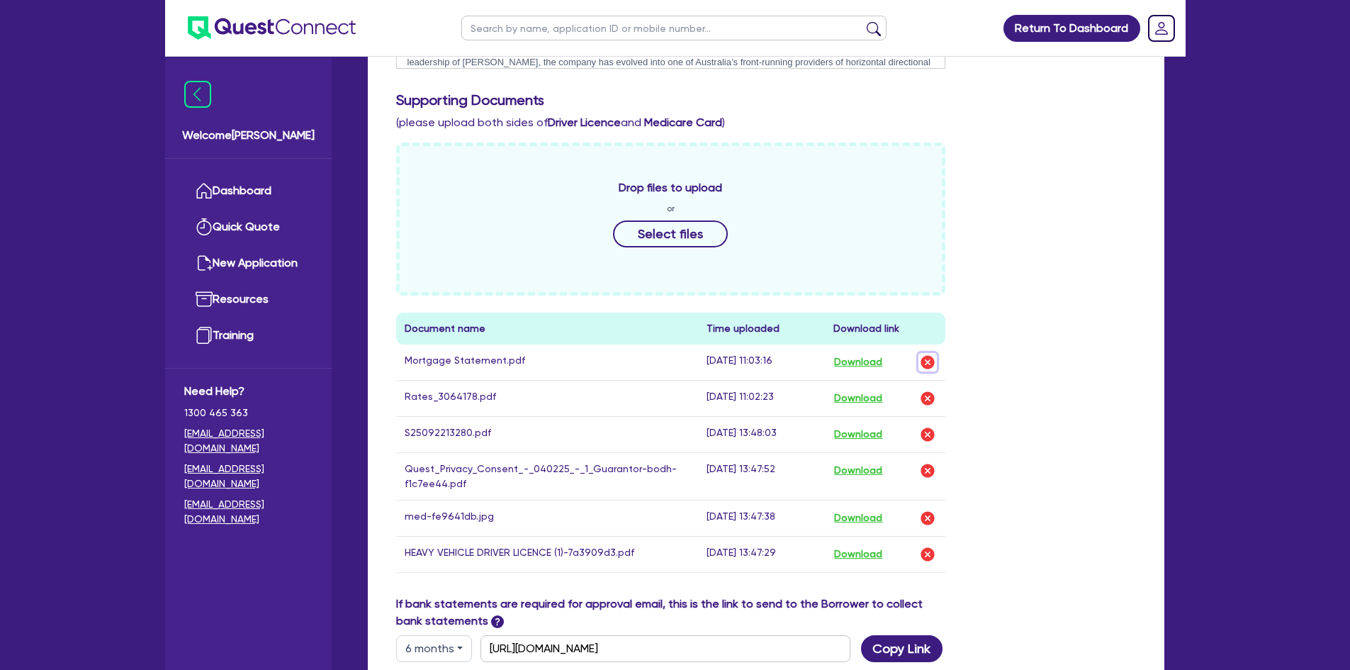
click at [926, 361] on img "button" at bounding box center [927, 362] width 17 height 17
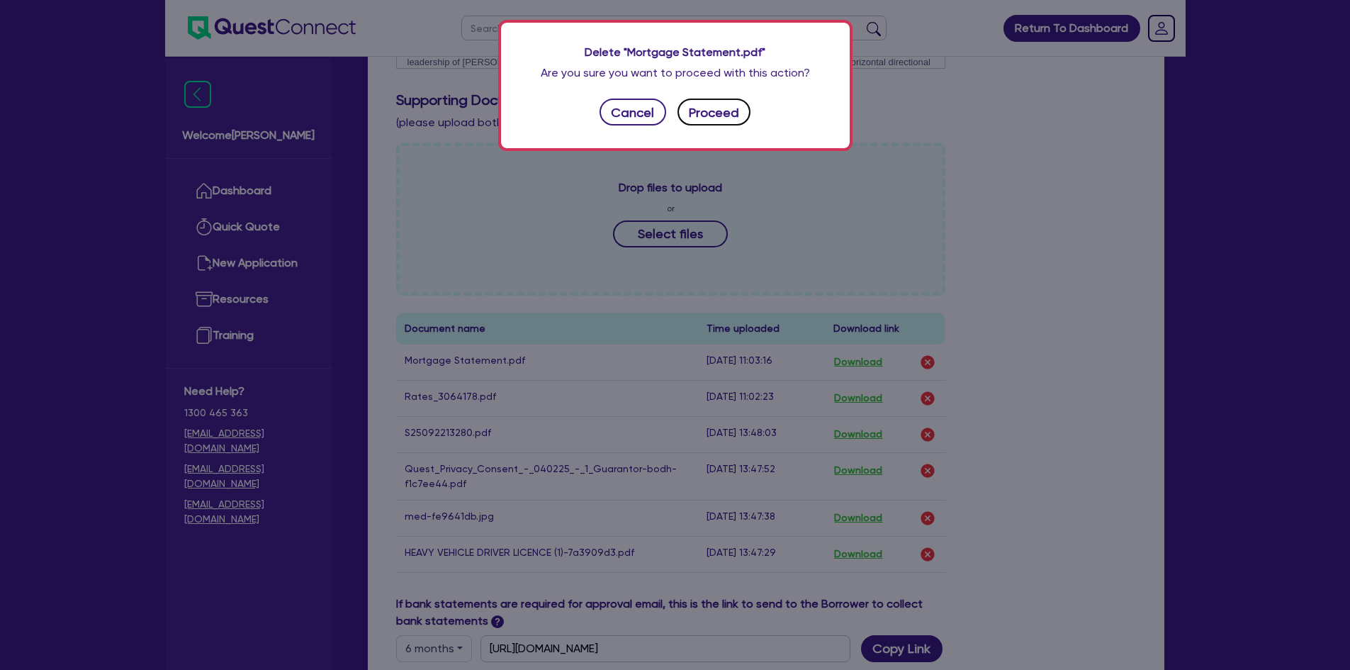
click at [731, 123] on button "Proceed" at bounding box center [714, 111] width 74 height 27
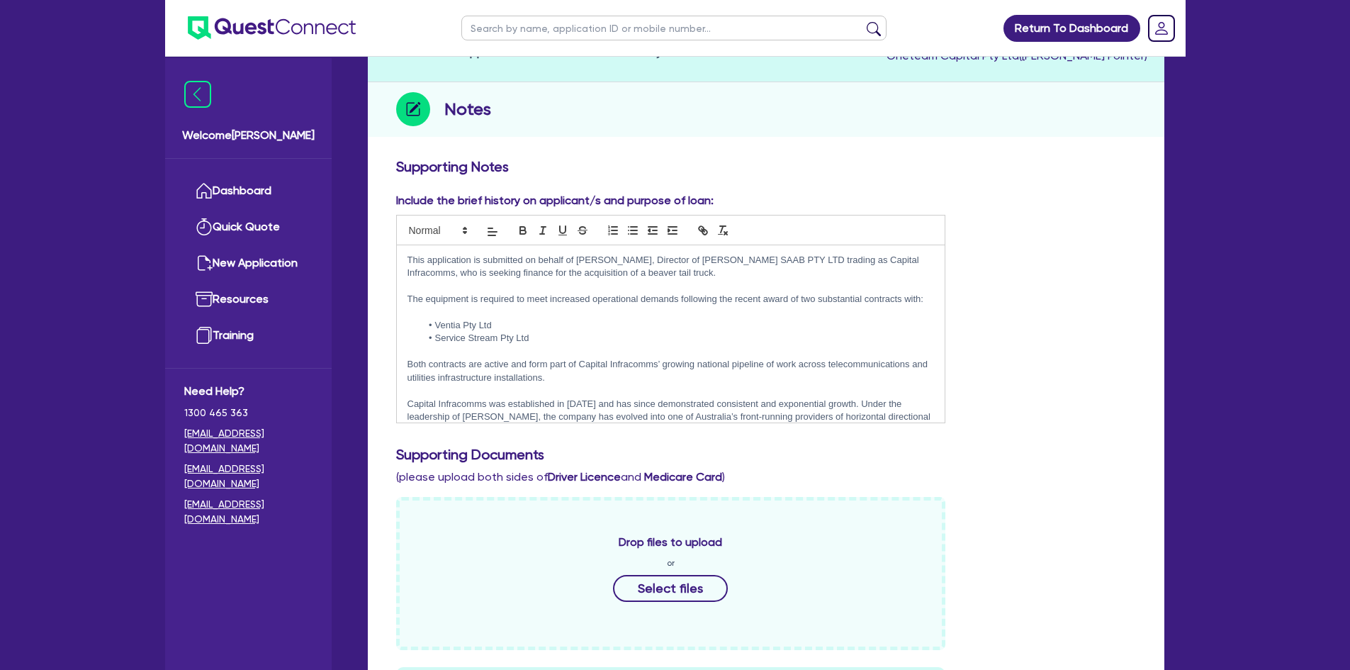
scroll to position [0, 0]
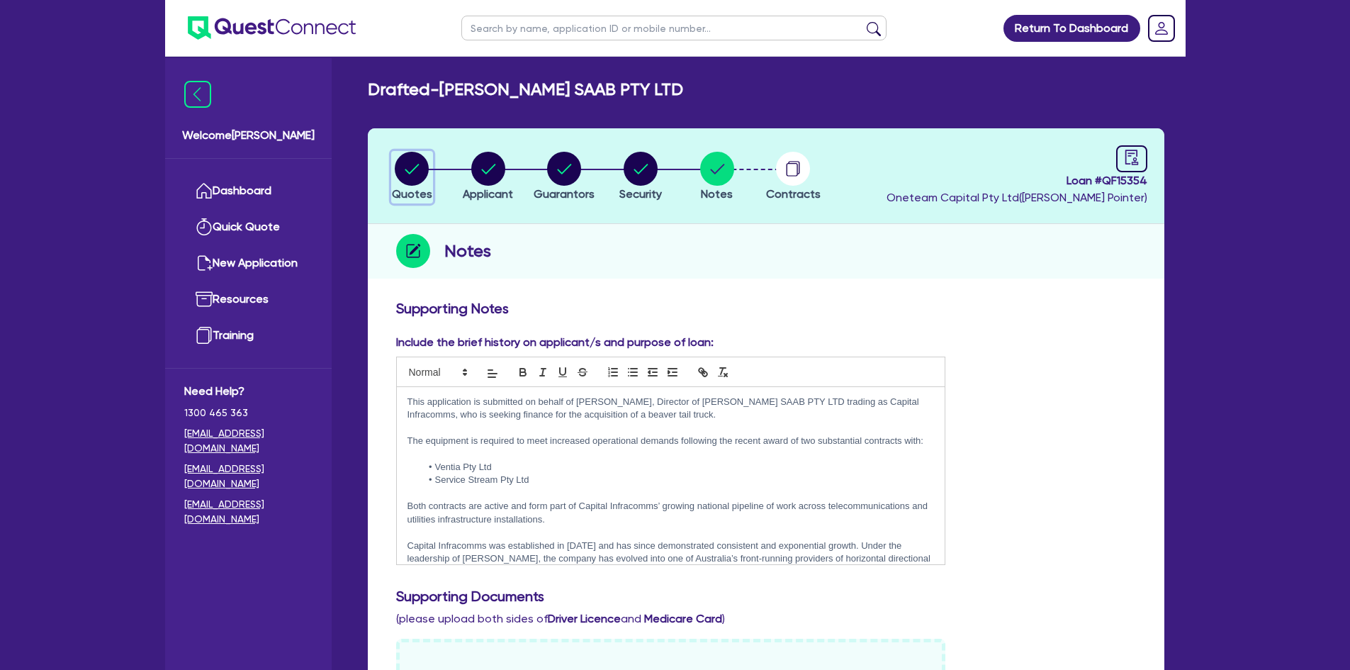
click at [412, 169] on circle "button" at bounding box center [412, 169] width 34 height 34
select select "Other"
select select "PRIMARY_ASSETS"
select select "HEAVY_TRUCKS"
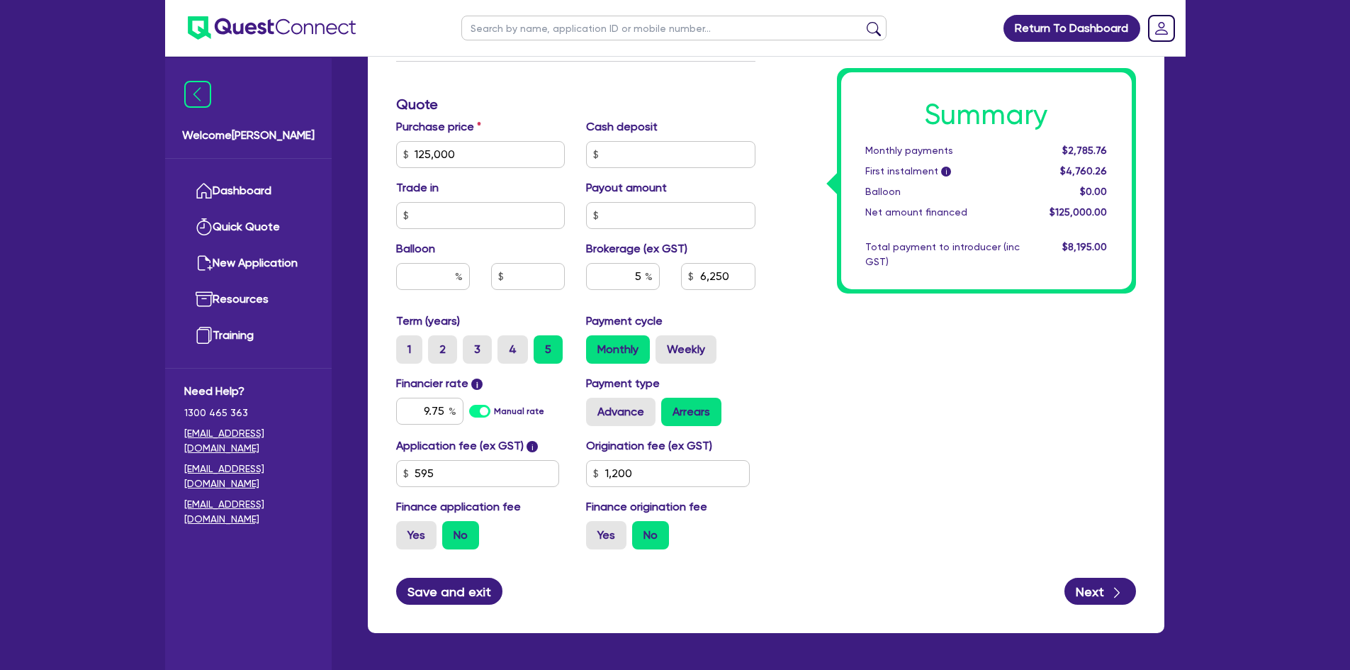
scroll to position [701, 0]
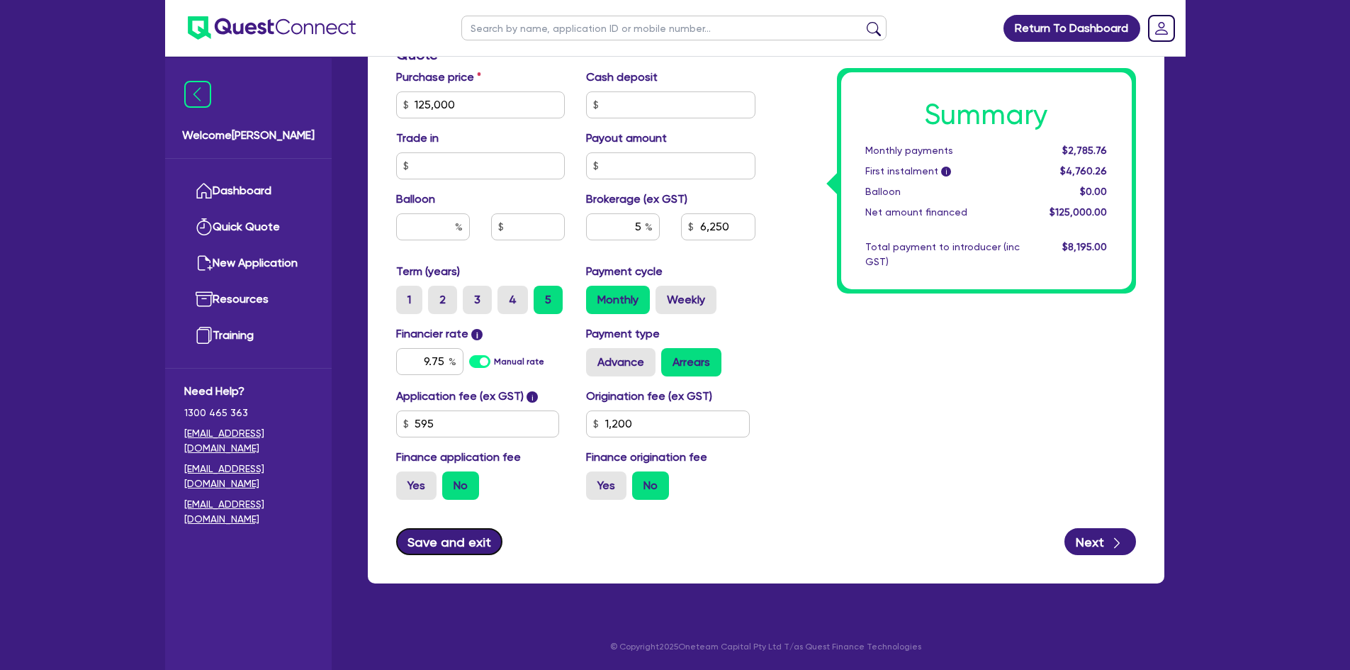
click at [474, 541] on button "Save and exit" at bounding box center [449, 541] width 107 height 27
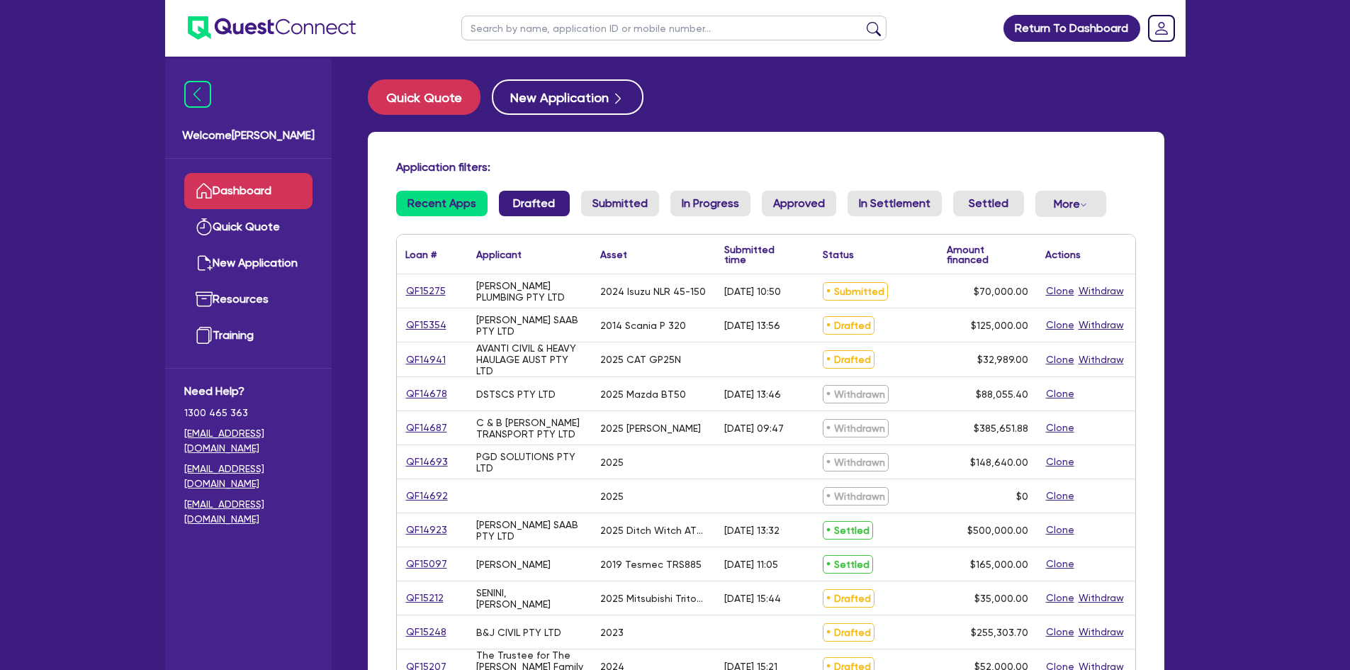
click at [524, 199] on link "Drafted" at bounding box center [534, 204] width 71 height 26
